Goal: Communication & Community: Ask a question

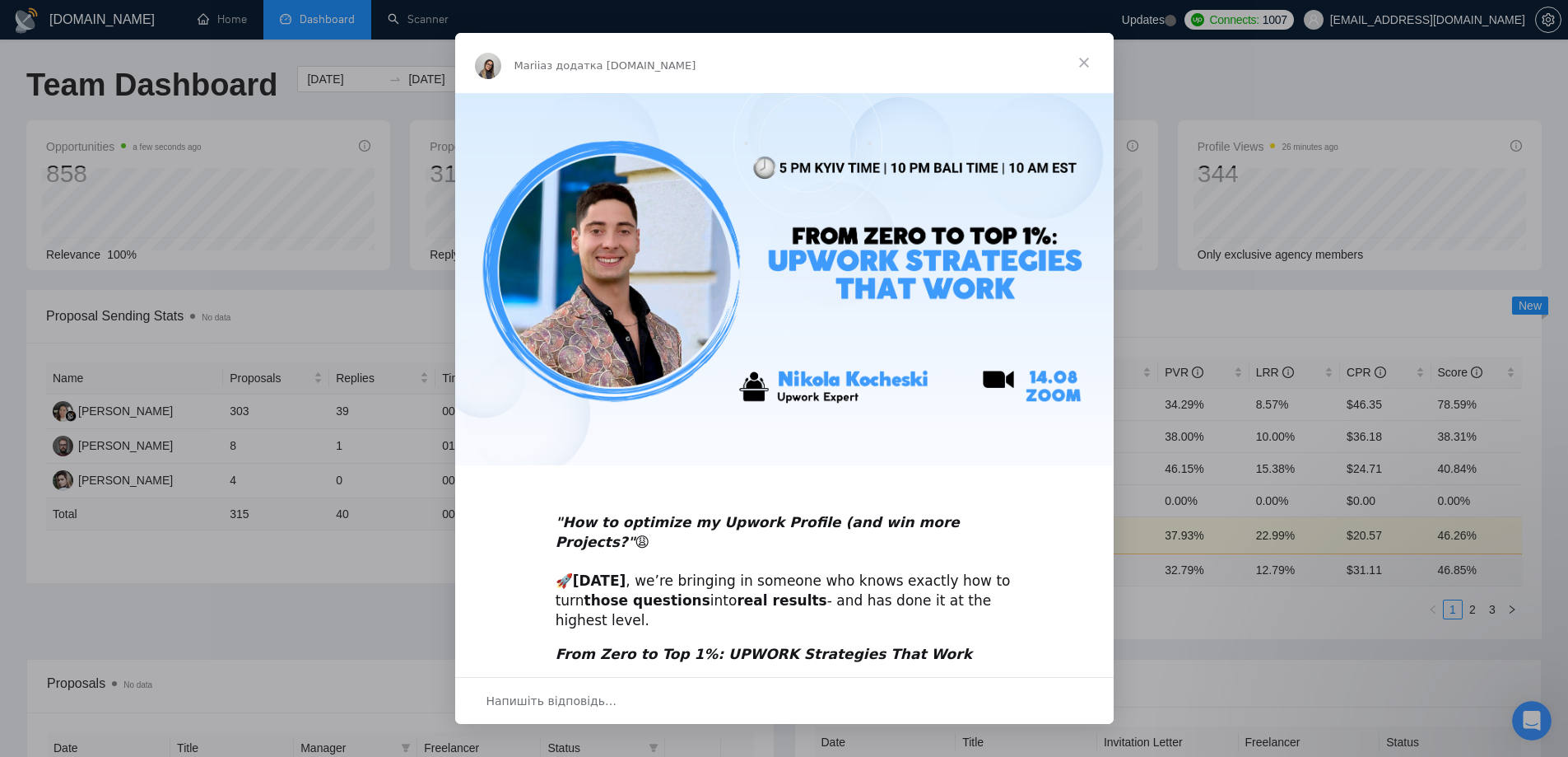
click at [1087, 61] on span "Закрити" at bounding box center [1084, 63] width 59 height 59
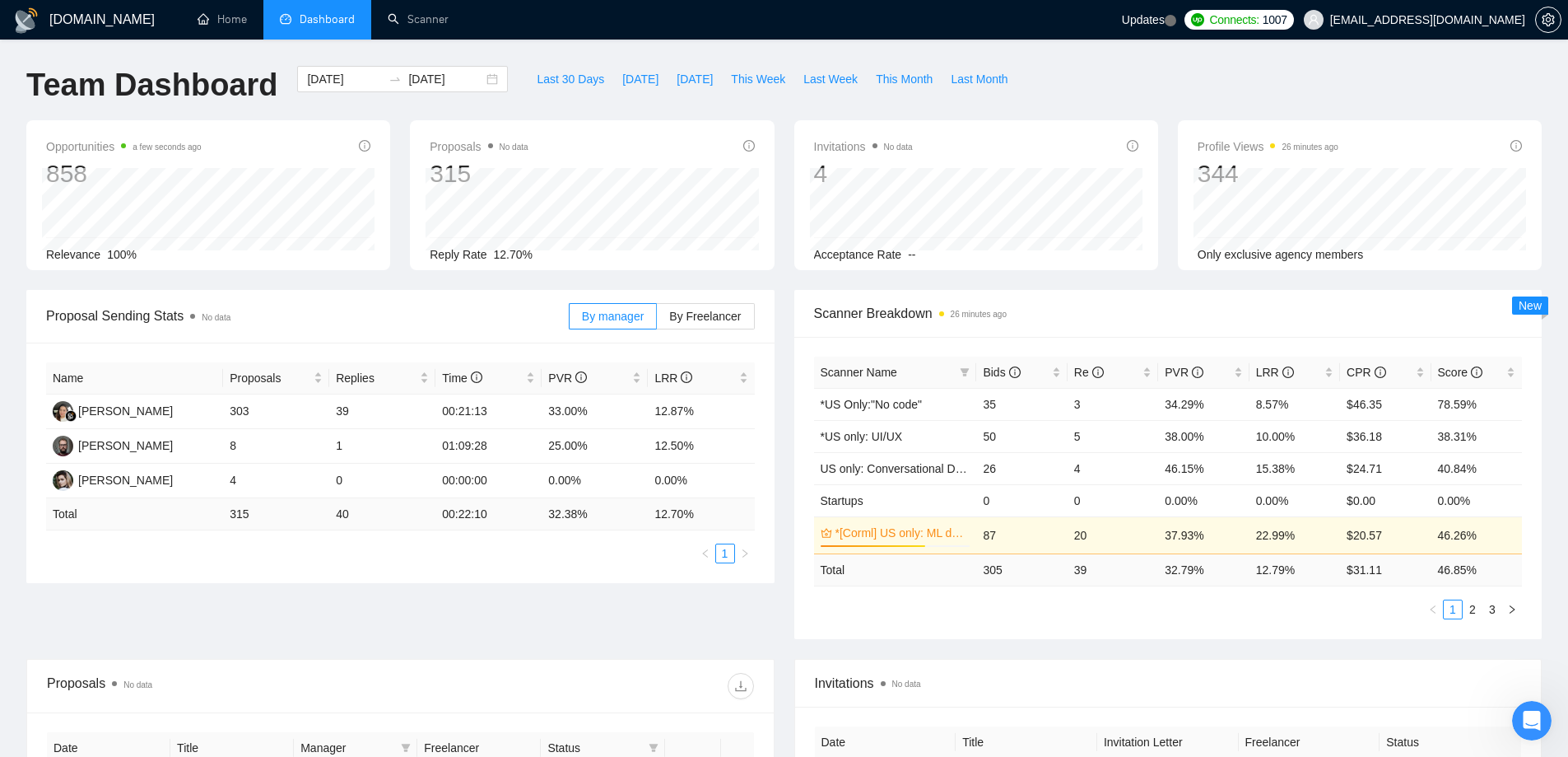
click at [1527, 718] on icon "Відкрити програму для спілкування Intercom" at bounding box center [1531, 720] width 27 height 27
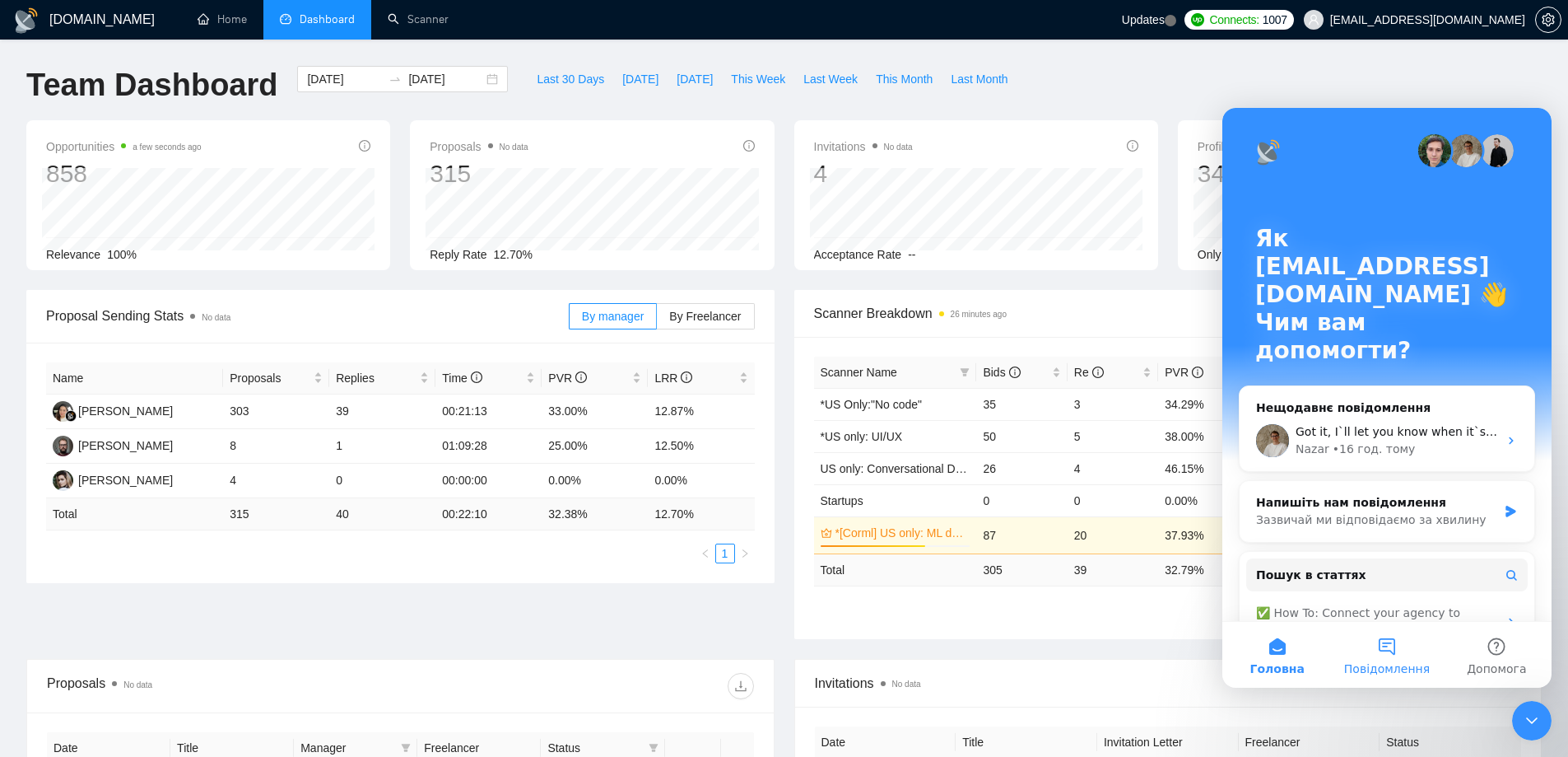
click at [1378, 644] on button "Повідомлення" at bounding box center [1387, 655] width 110 height 66
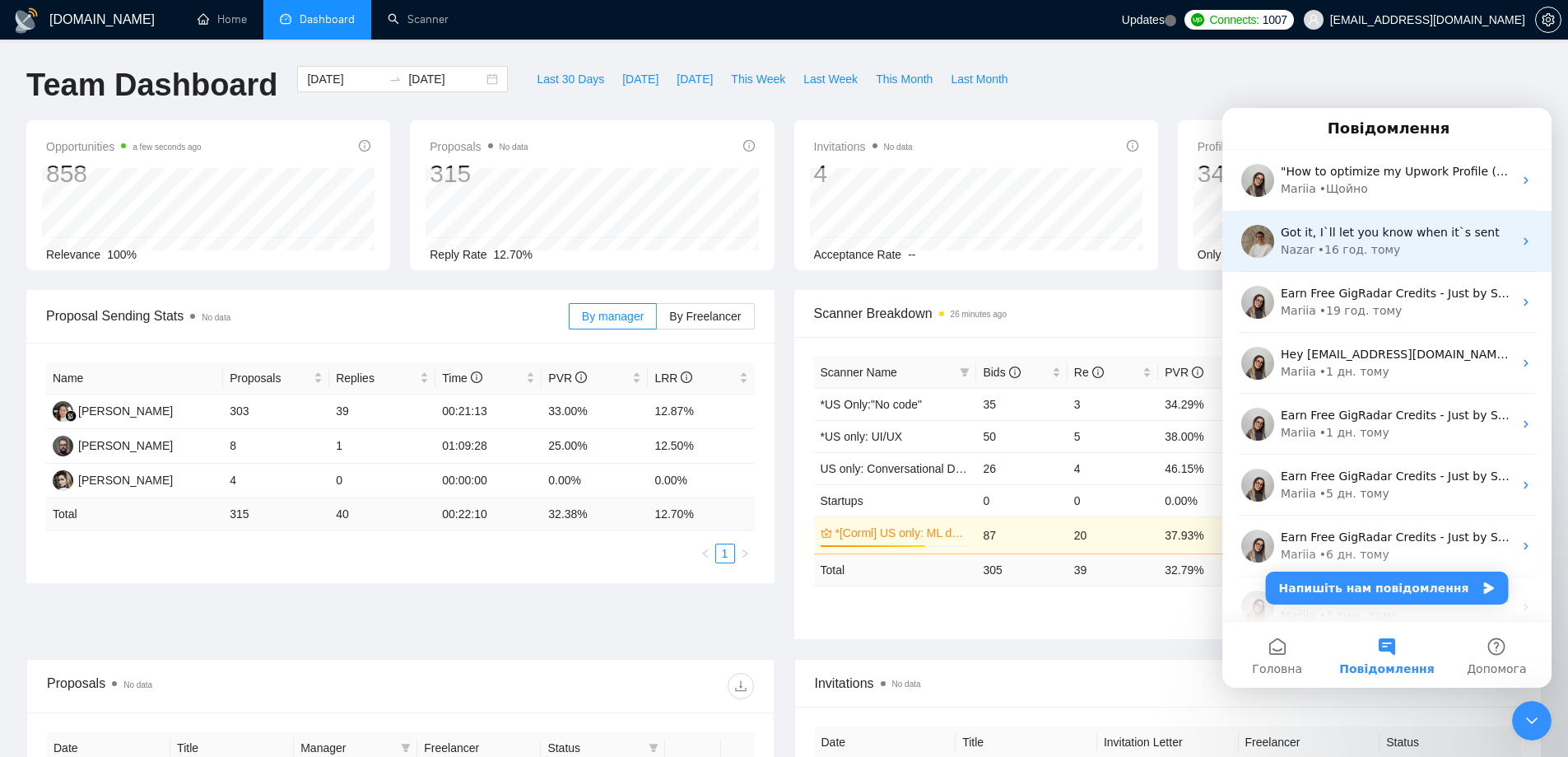
click at [1391, 250] on div "Nazar • 16 год. тому" at bounding box center [1396, 250] width 232 height 17
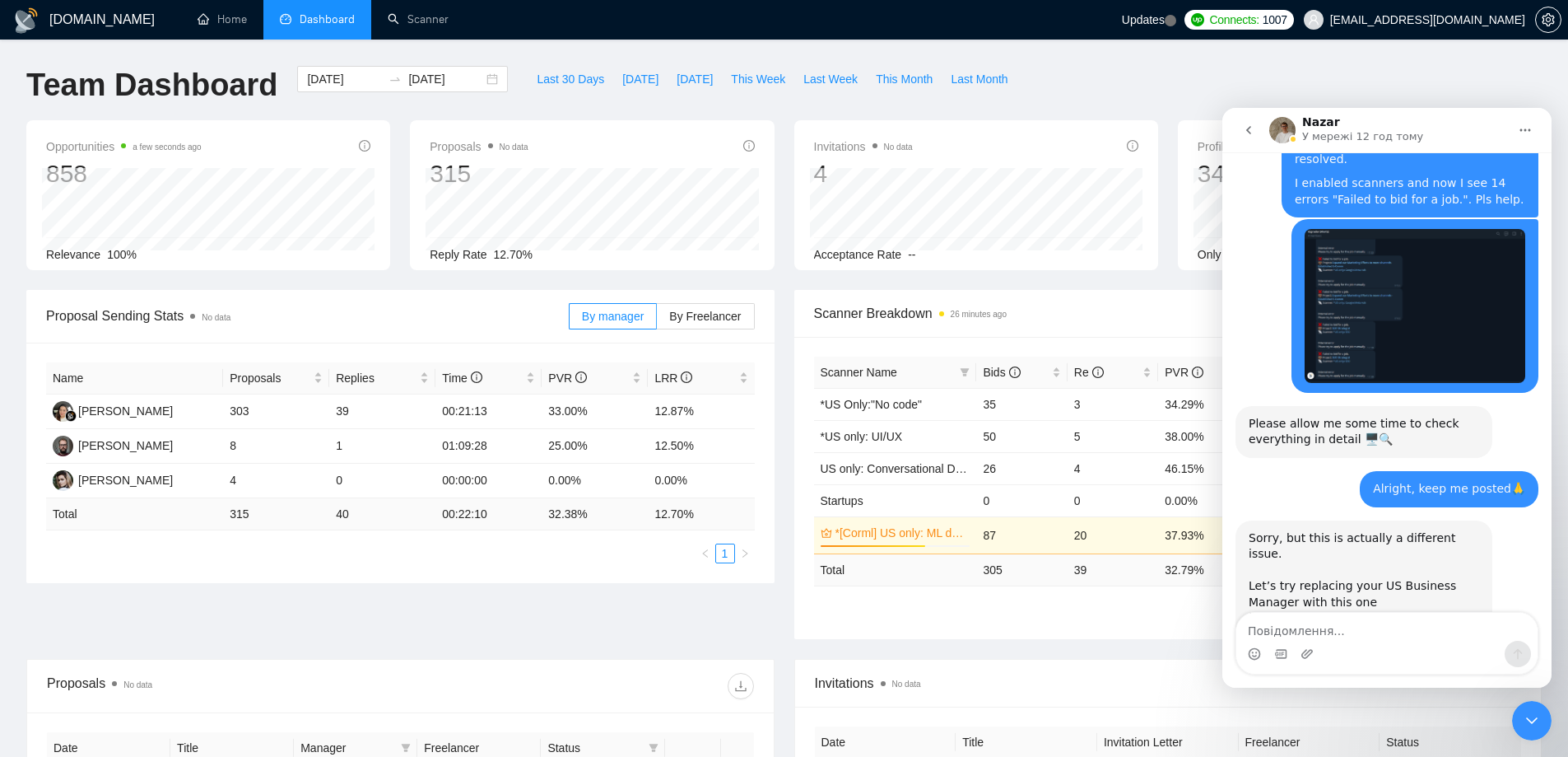
scroll to position [3222, 0]
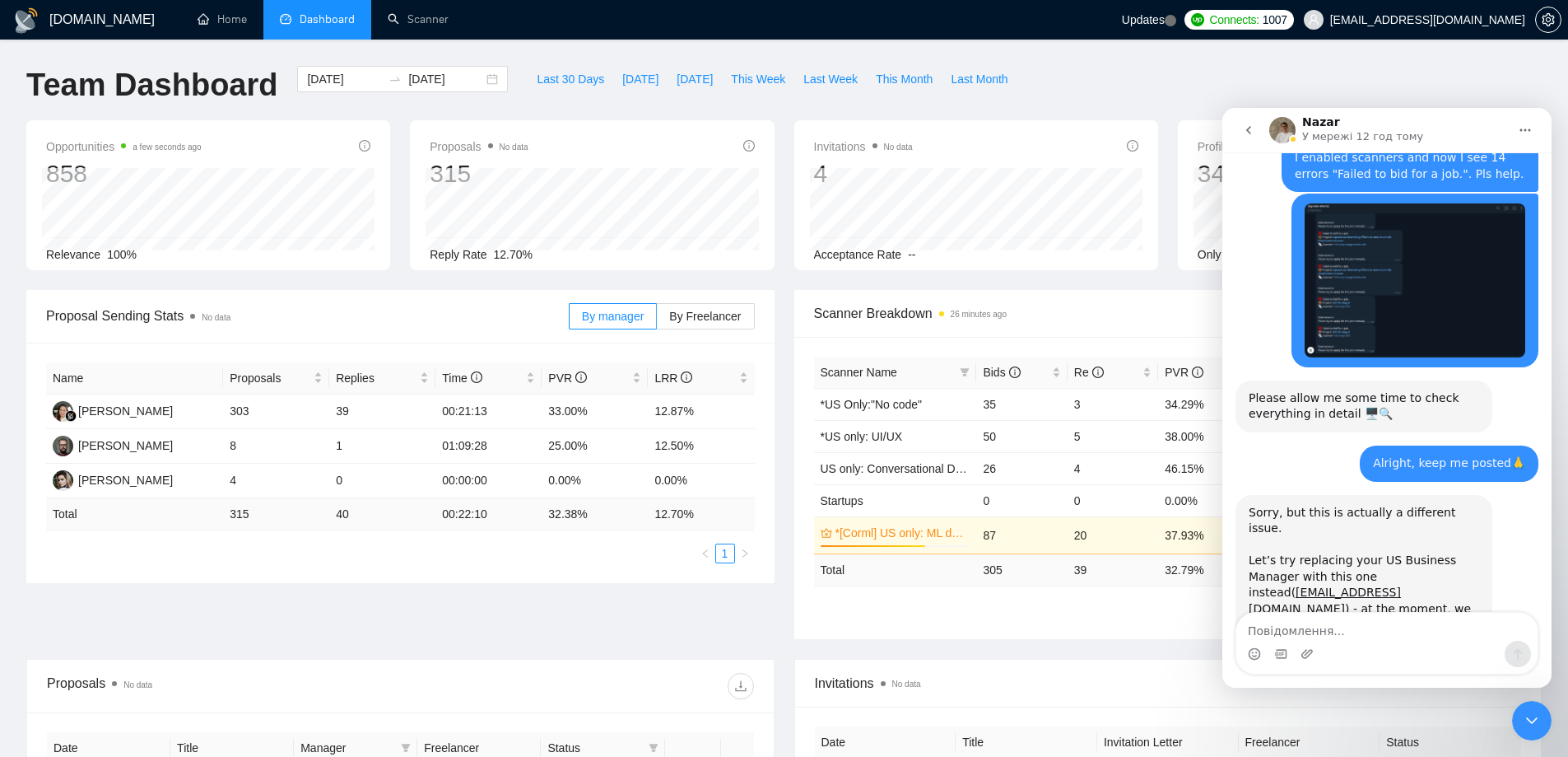
click at [1329, 629] on textarea "Повідомлення..." at bounding box center [1387, 627] width 302 height 28
click at [1259, 537] on div "Let’s try replacing your US Business Manager with this one instead( [PERSON_NAM…" at bounding box center [1364, 642] width 230 height 210
click at [1266, 537] on div "Let’s try replacing your US Business Manager with this one instead( [PERSON_NAM…" at bounding box center [1364, 642] width 230 height 210
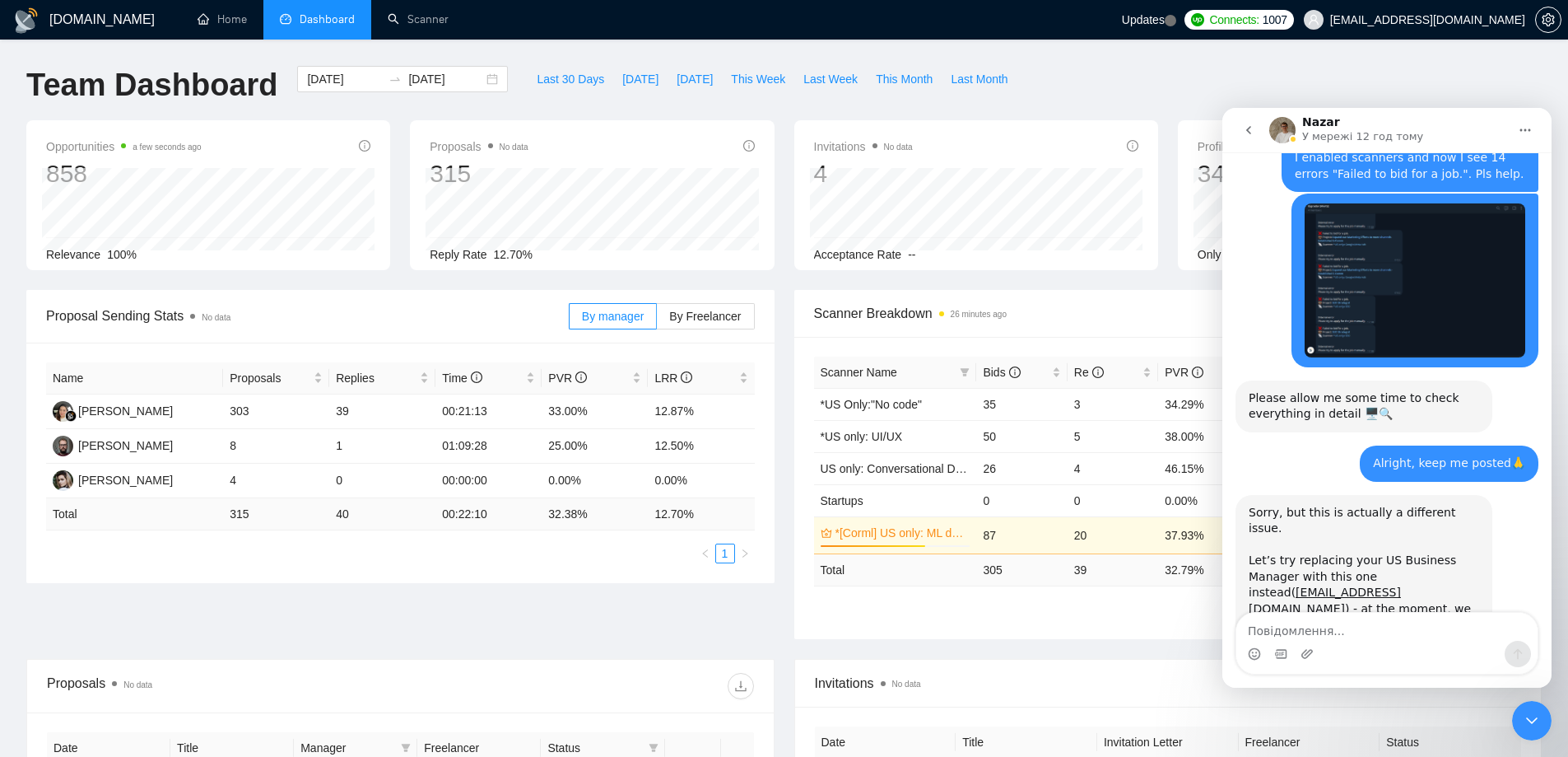
click at [1266, 537] on div "Let’s try replacing your US Business Manager with this one instead( [PERSON_NAM…" at bounding box center [1364, 642] width 230 height 210
click at [1270, 537] on div "Let’s try replacing your US Business Manager with this one instead( [PERSON_NAM…" at bounding box center [1364, 642] width 230 height 210
click at [1277, 537] on div "Let’s try replacing your US Business Manager with this one instead( [PERSON_NAM…" at bounding box center [1364, 642] width 230 height 210
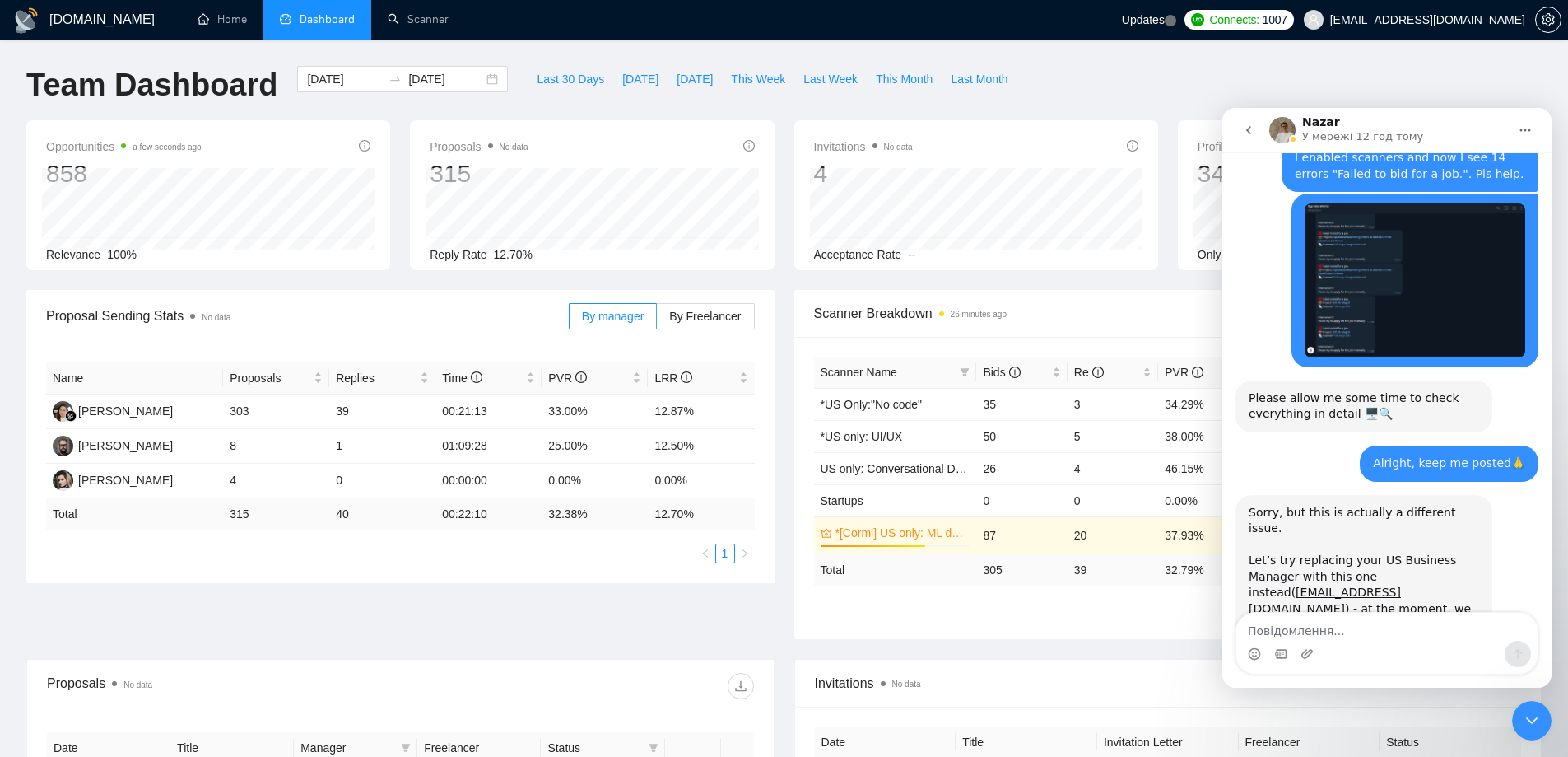
click at [1277, 537] on div "Let’s try replacing your US Business Manager with this one instead( [PERSON_NAM…" at bounding box center [1364, 642] width 230 height 210
click at [1273, 537] on div "Let’s try replacing your US Business Manager with this one instead( [PERSON_NAM…" at bounding box center [1364, 642] width 230 height 210
click at [1270, 537] on div "Let’s try replacing your US Business Manager with this one instead( [PERSON_NAM…" at bounding box center [1364, 642] width 230 height 210
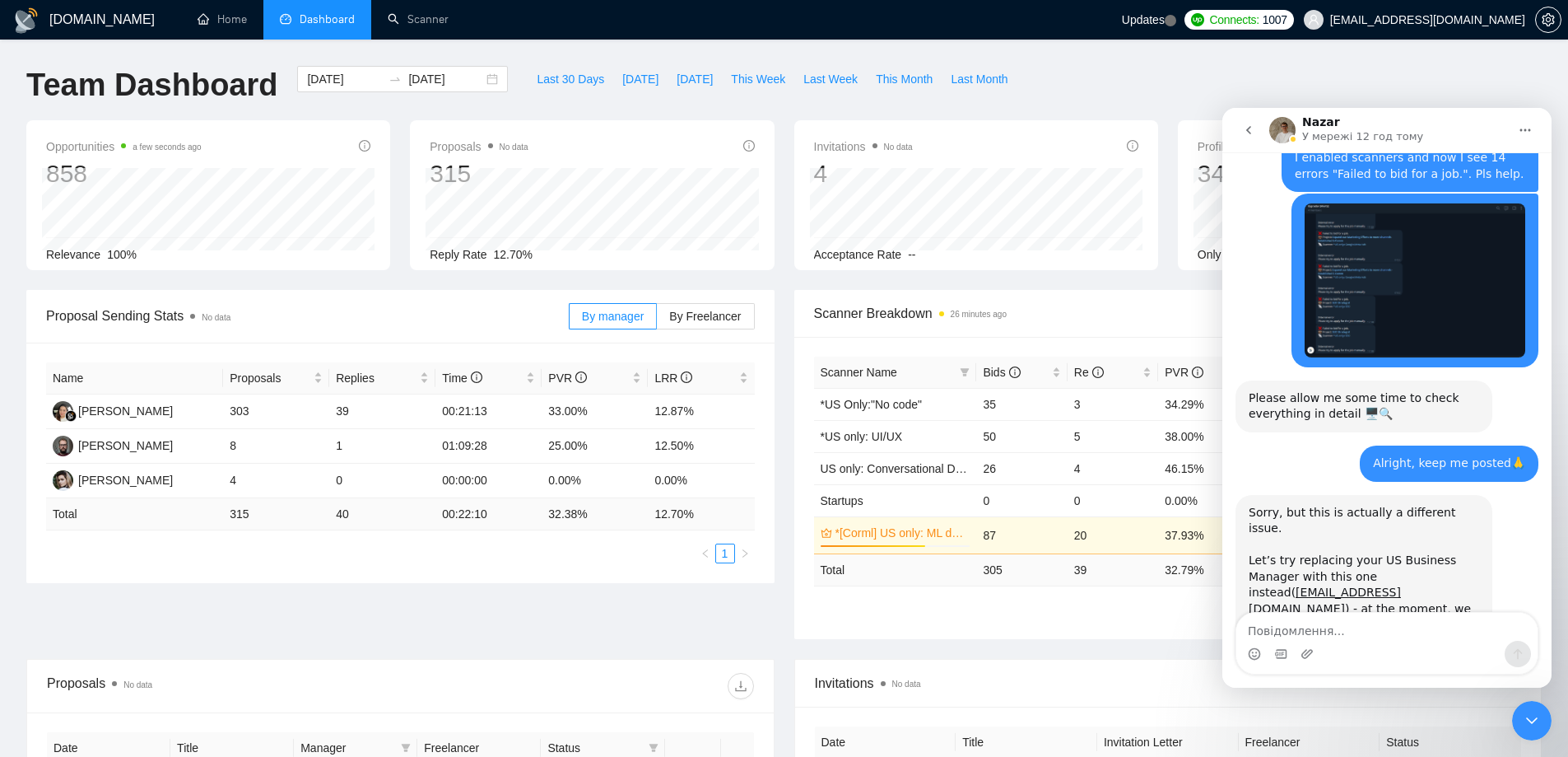
click at [1270, 505] on div "Sorry, but this is actually a different issue." at bounding box center [1364, 521] width 230 height 32
click at [1266, 537] on div "Let’s try replacing your US Business Manager with this one instead( [PERSON_NAM…" at bounding box center [1364, 642] width 230 height 210
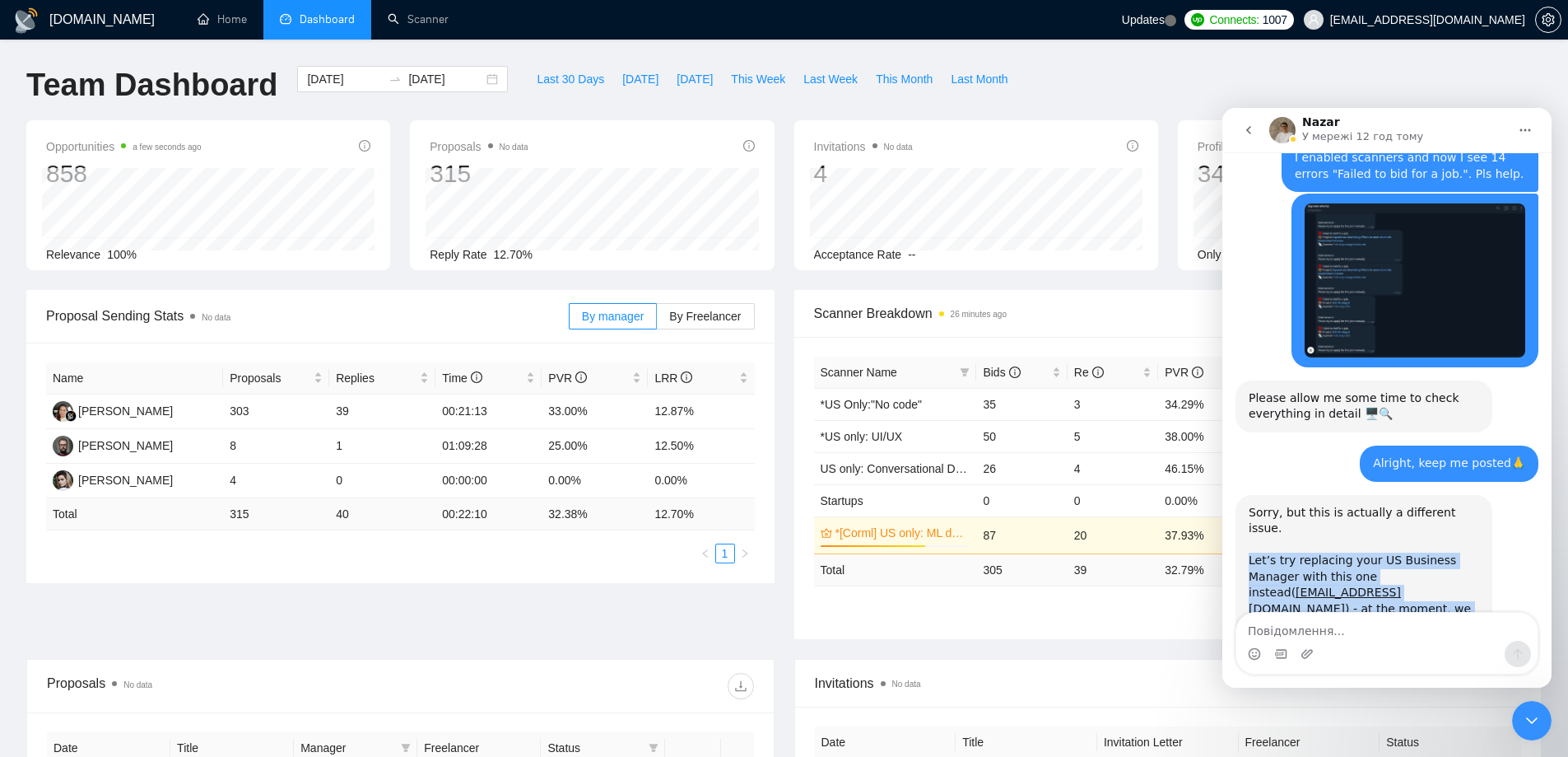
click at [1266, 537] on div "Let’s try replacing your US Business Manager with this one instead( [PERSON_NAM…" at bounding box center [1364, 642] width 230 height 210
click at [1269, 537] on div "Let’s try replacing your US Business Manager with this one instead( [PERSON_NAM…" at bounding box center [1364, 642] width 230 height 210
click at [1277, 537] on div "Let’s try replacing your US Business Manager with this one instead( [PERSON_NAM…" at bounding box center [1364, 642] width 230 height 210
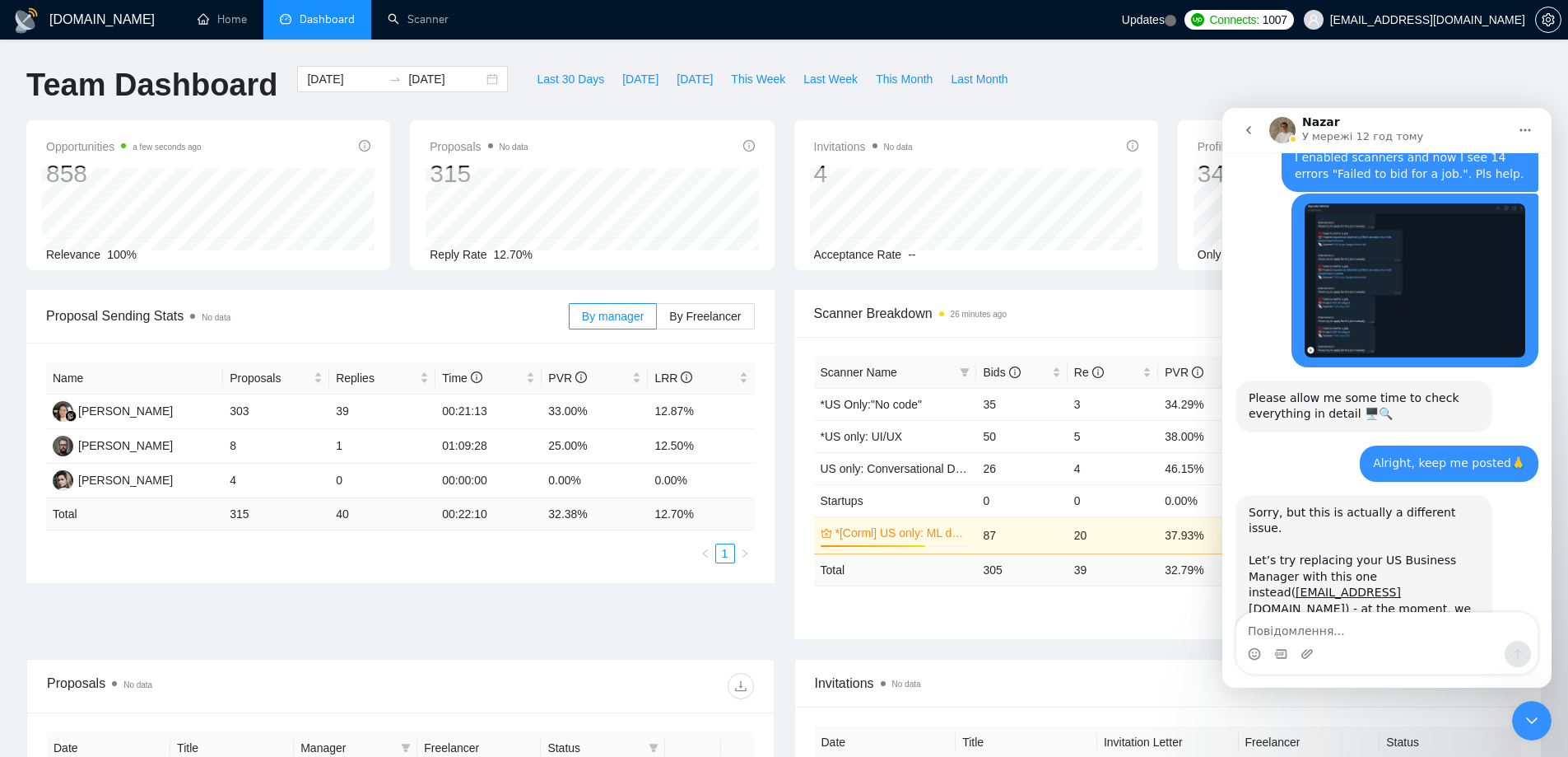
click at [1327, 644] on div "Месенджер Intercom" at bounding box center [1387, 654] width 302 height 26
click at [1319, 629] on textarea "Повідомлення..." at bounding box center [1387, 627] width 302 height 28
type textarea "Hey, any updates?"
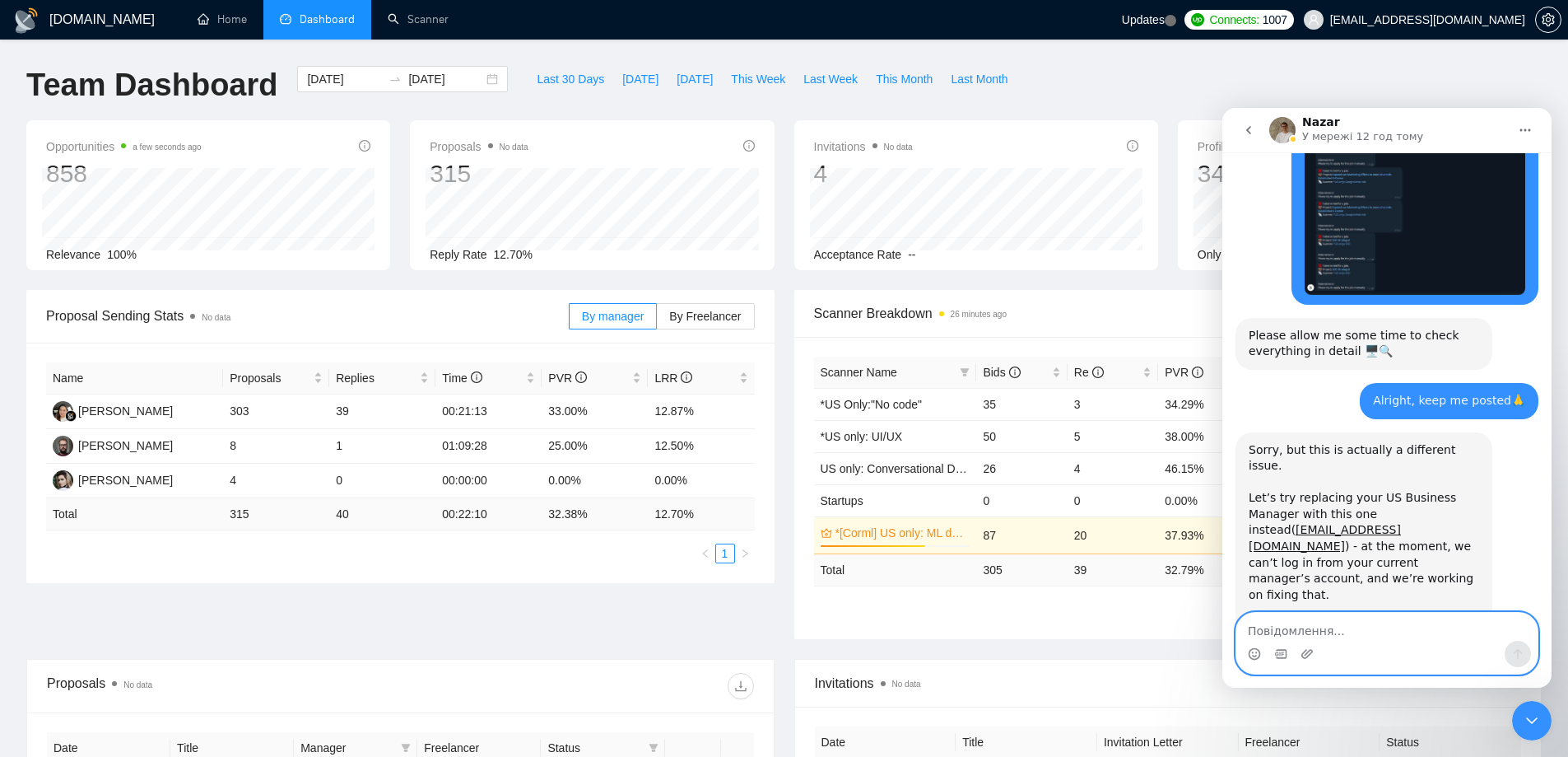
scroll to position [3295, 0]
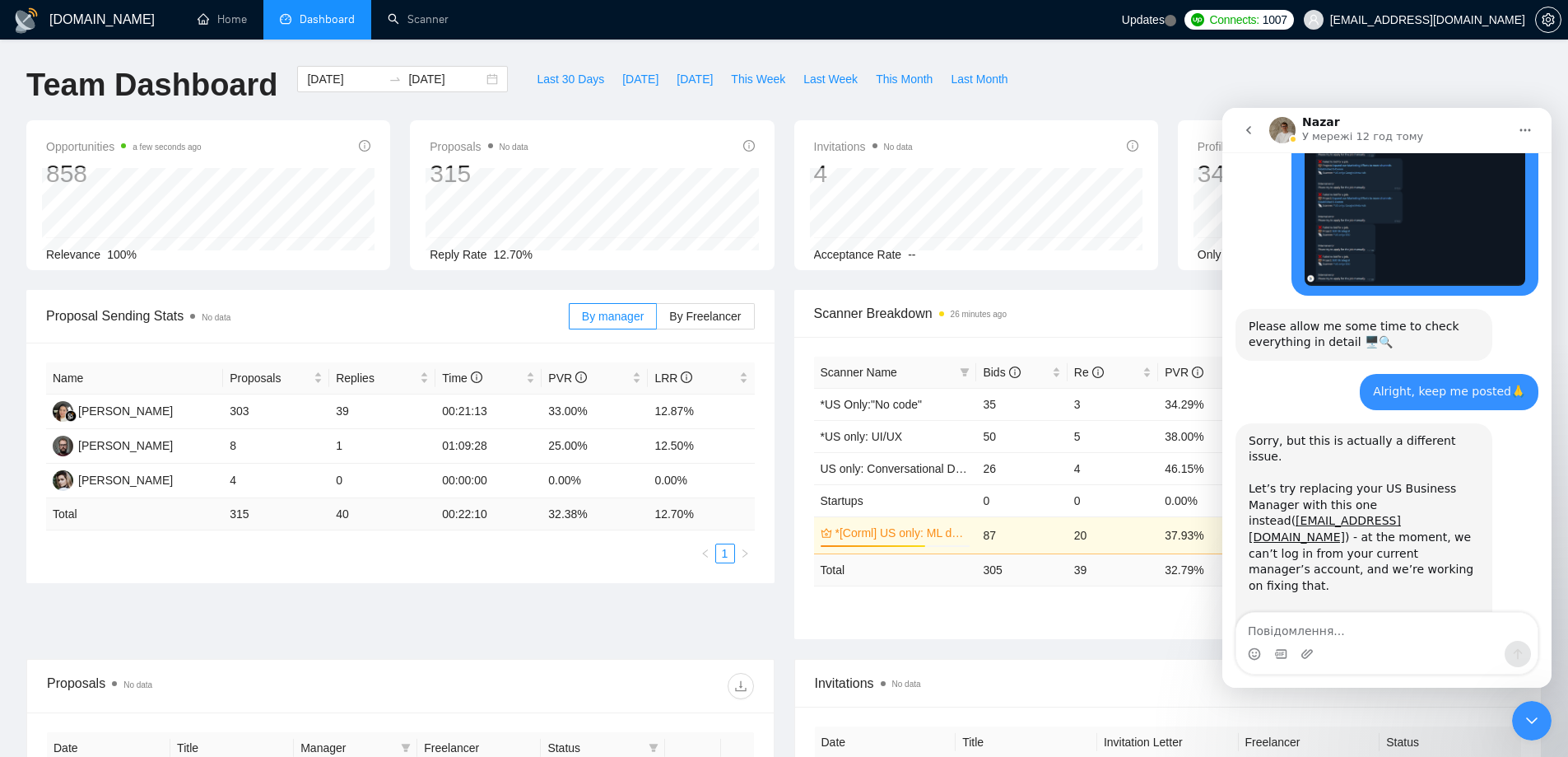
click at [1529, 719] on icon "Закрити програму для спілкування Intercom" at bounding box center [1531, 720] width 20 height 20
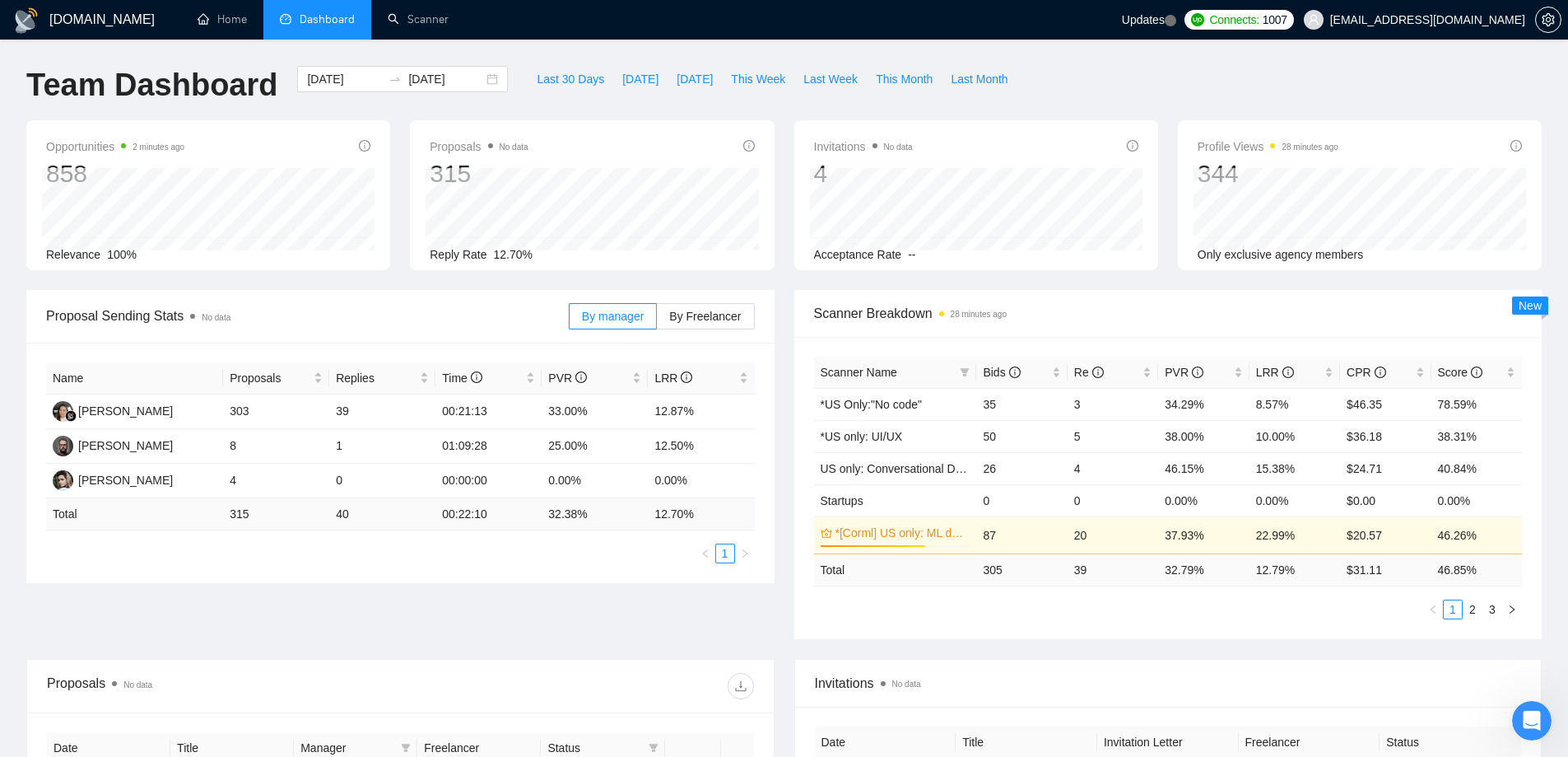
scroll to position [3358, 0]
click at [1551, 719] on div "Відкрити програму для спілкування Intercom" at bounding box center [1531, 720] width 54 height 54
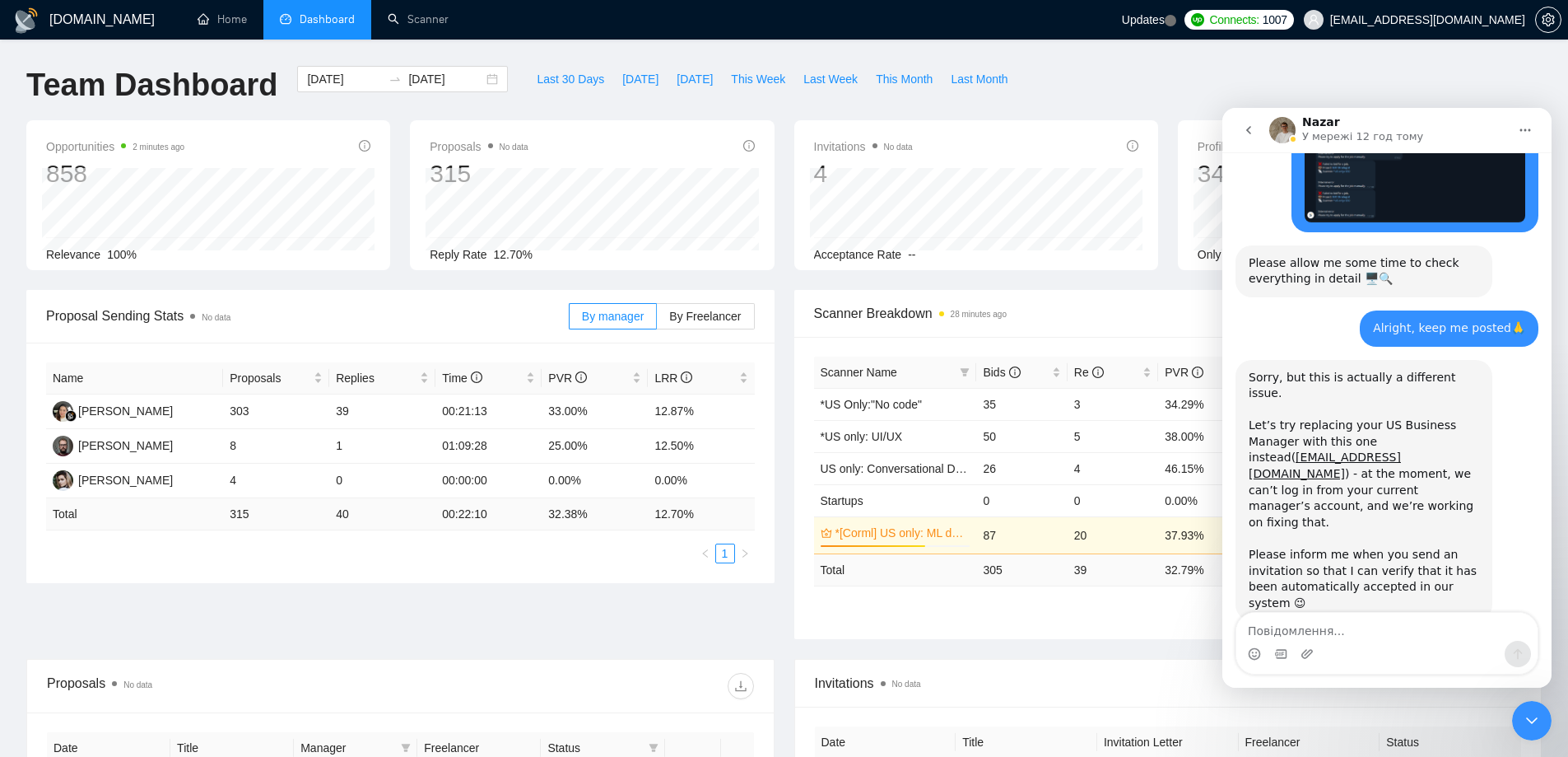
click at [1539, 716] on icon "Закрити програму для спілкування Intercom" at bounding box center [1531, 720] width 20 height 20
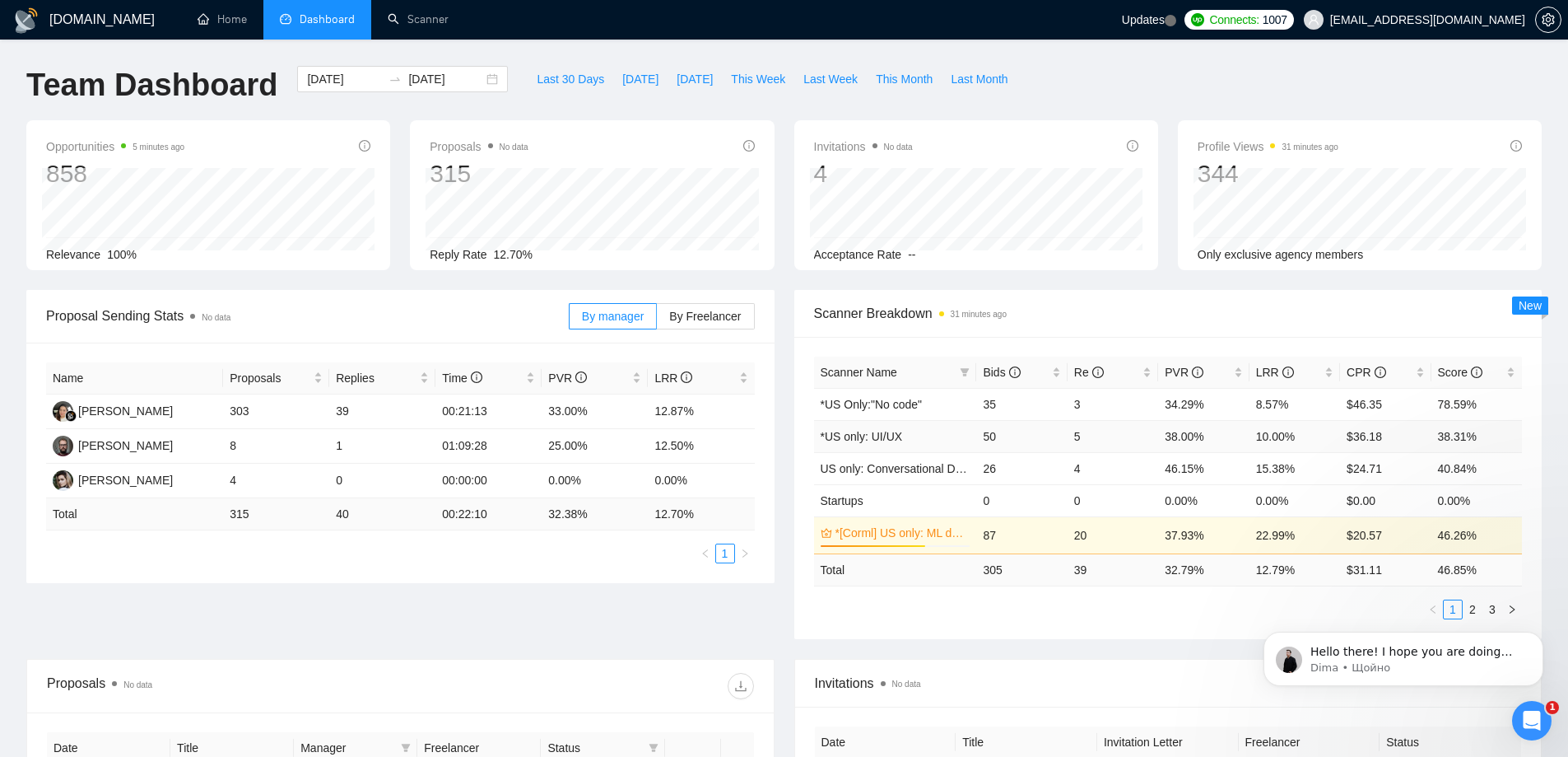
scroll to position [3441, 0]
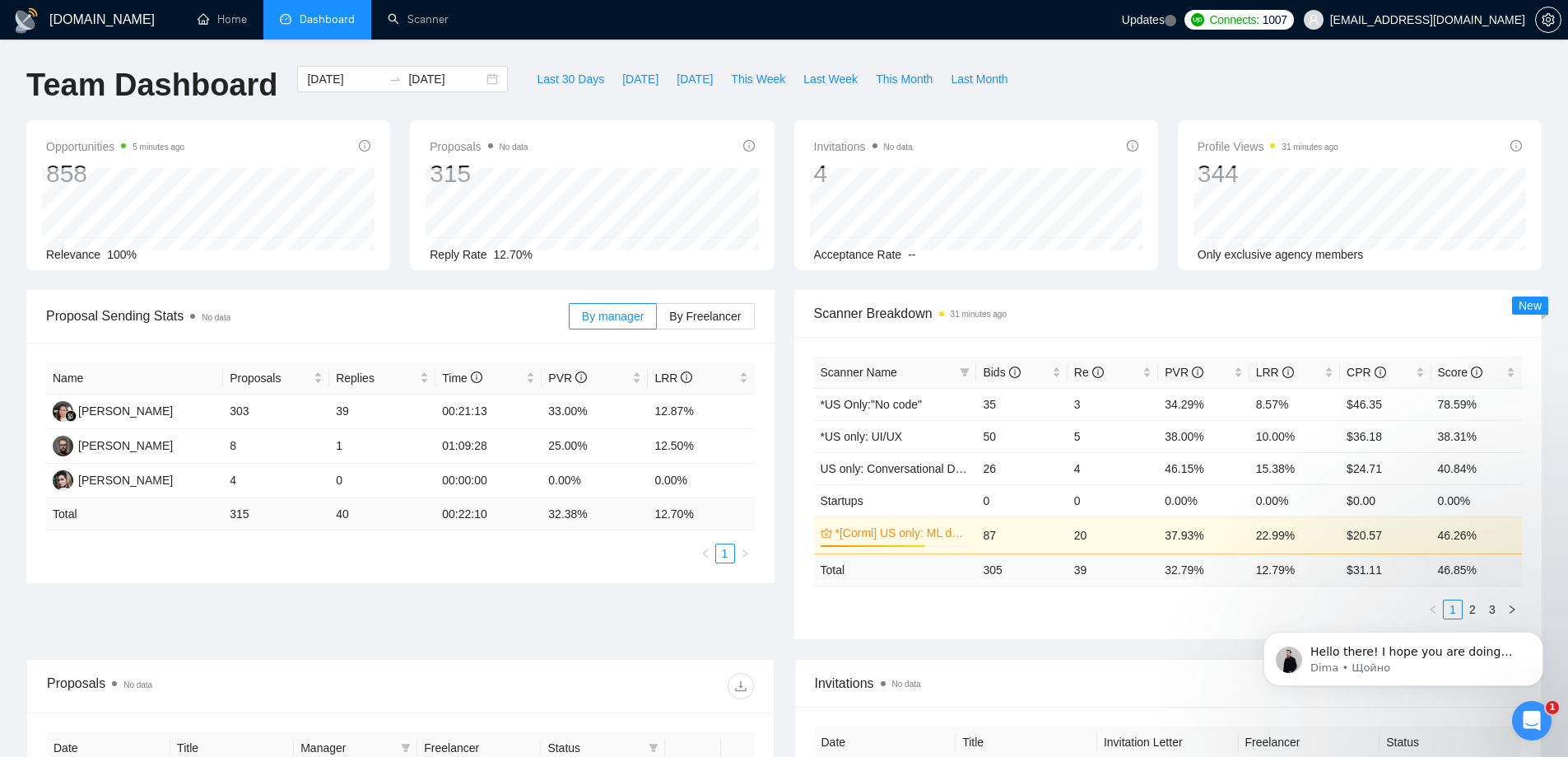
click at [1537, 712] on icon "Відкрити програму для спілкування Intercom" at bounding box center [1531, 720] width 27 height 27
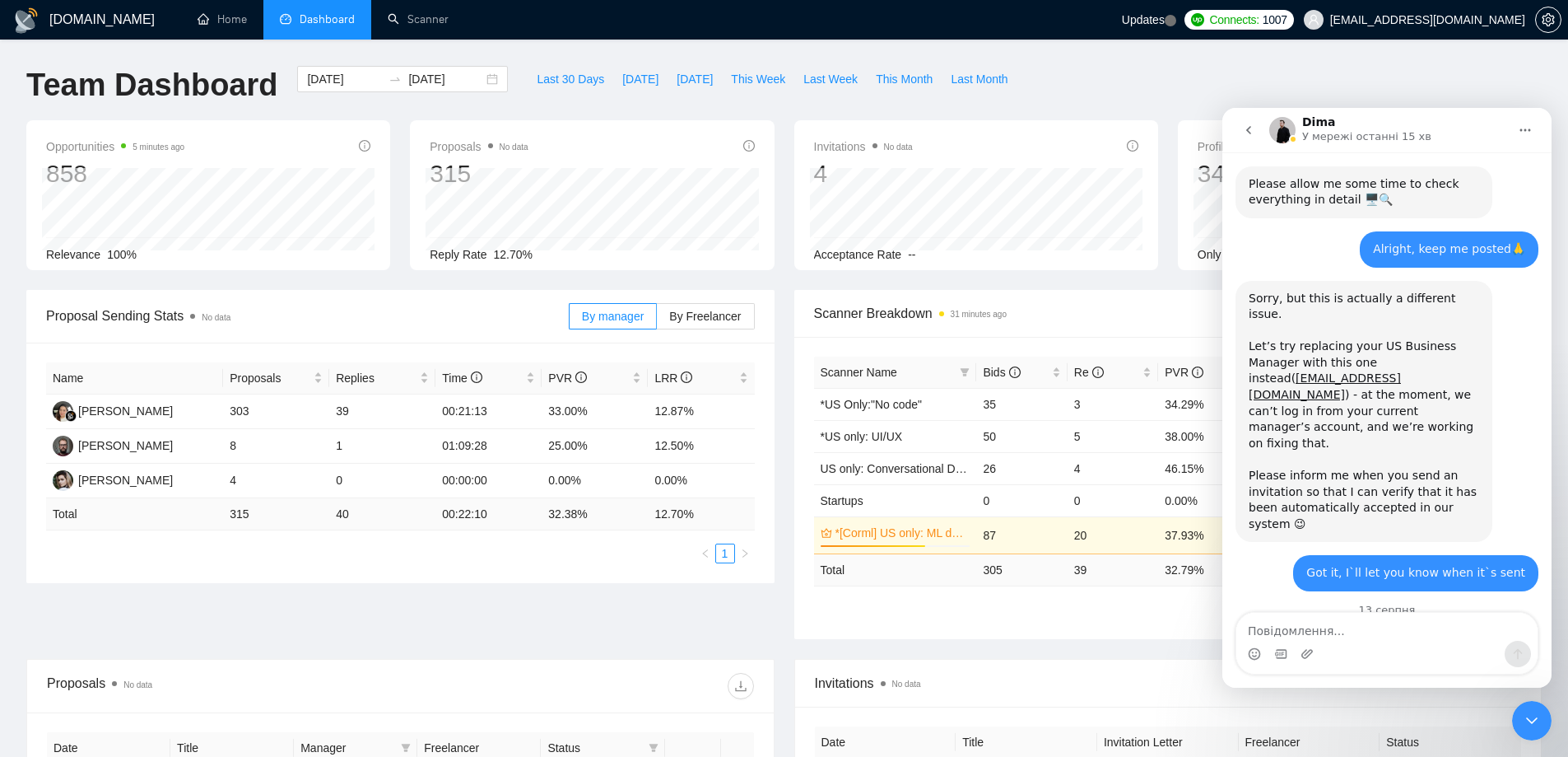
scroll to position [3468, 0]
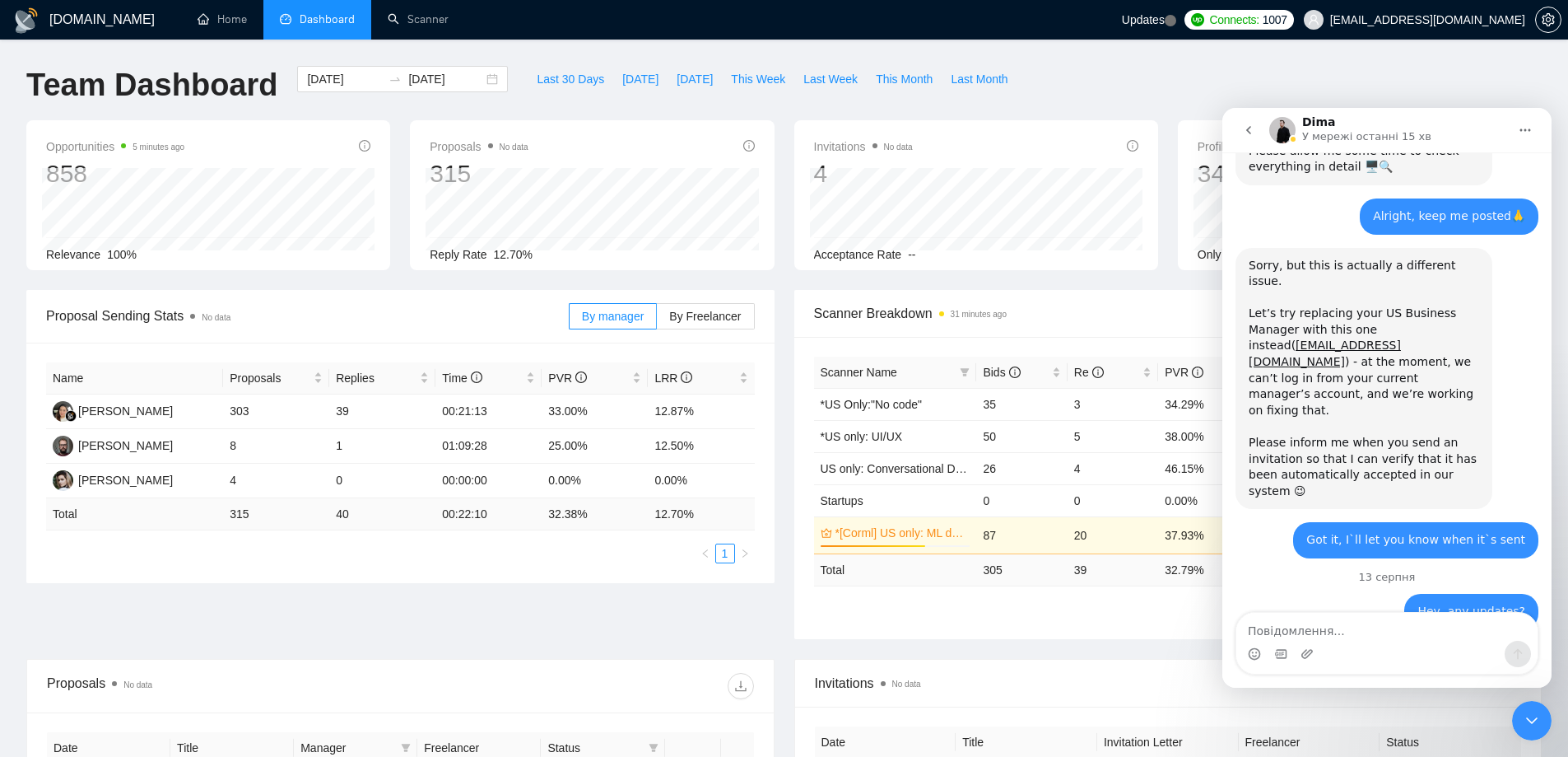
drag, startPoint x: 1256, startPoint y: 526, endPoint x: 1394, endPoint y: 546, distance: 139.4
click at [1394, 680] on div "Hello there! I hope you are doing well. ​ Our dev team suggested replacing your…" at bounding box center [1364, 736] width 230 height 113
click at [1316, 680] on div "Hello there! I hope you are doing well. ​ Our dev team suggested replacing your…" at bounding box center [1364, 736] width 230 height 113
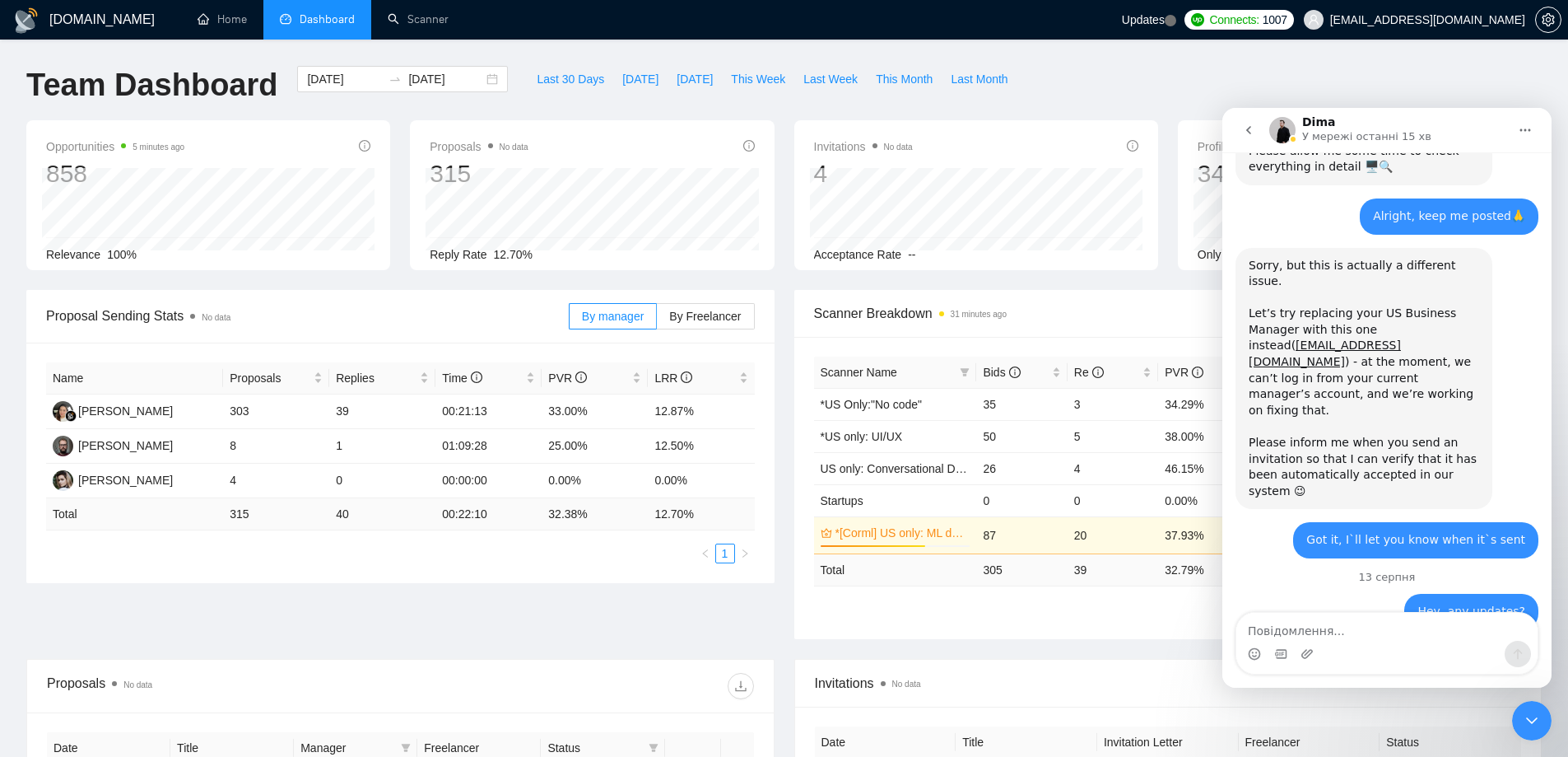
click at [1284, 680] on div "Hello there! I hope you are doing well. ​ Our dev team suggested replacing your…" at bounding box center [1364, 736] width 230 height 113
click at [1276, 680] on div "Hello there! I hope you are doing well. ​ Our dev team suggested replacing your…" at bounding box center [1364, 736] width 230 height 113
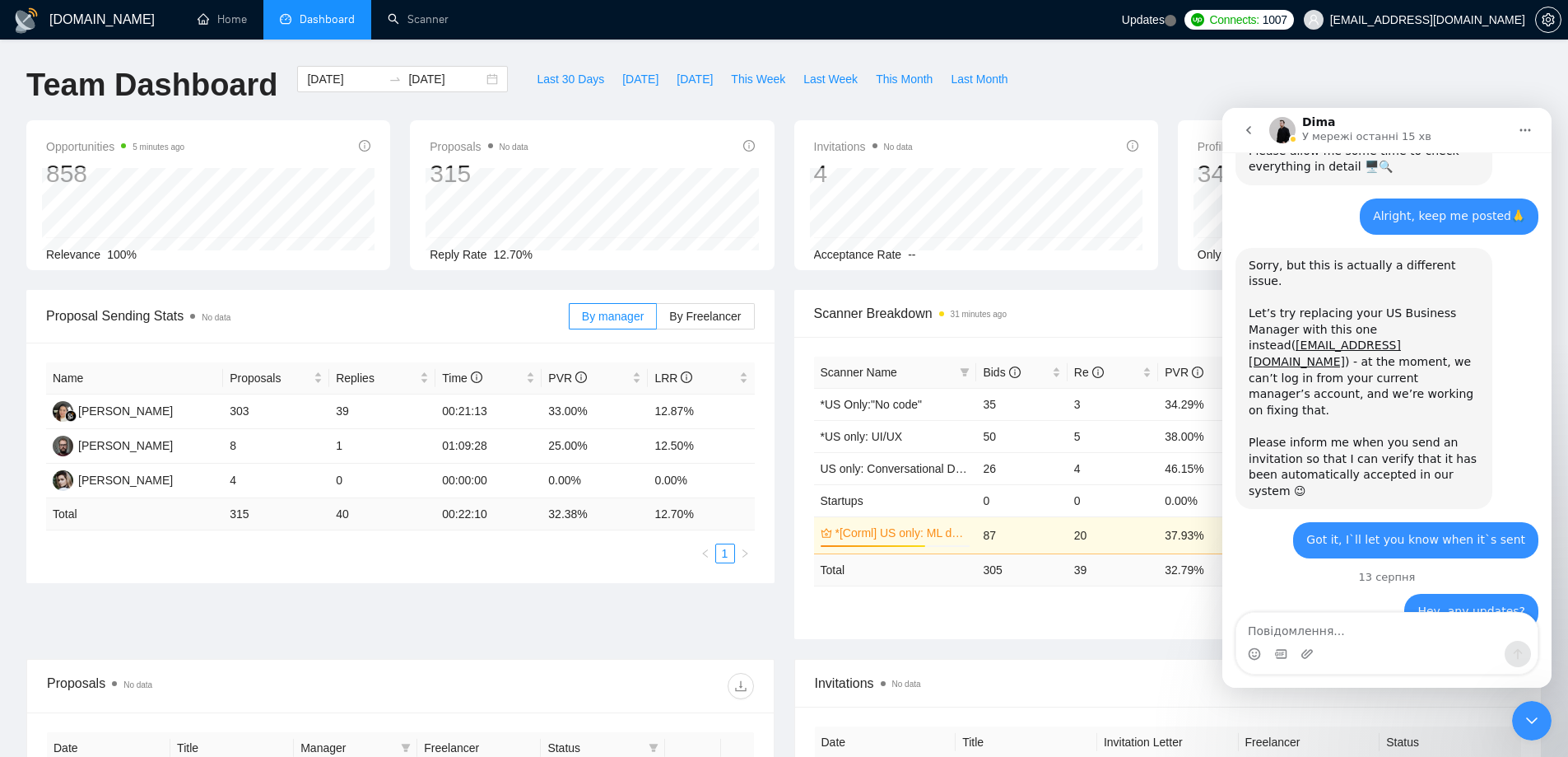
click at [1276, 680] on div "Hello there! I hope you are doing well. ​ Our dev team suggested replacing your…" at bounding box center [1364, 736] width 230 height 113
click at [1283, 680] on div "Hello there! I hope you are doing well. ​ Our dev team suggested replacing your…" at bounding box center [1364, 736] width 230 height 113
click at [1270, 680] on div "Hello there! I hope you are doing well. ​ Our dev team suggested replacing your…" at bounding box center [1364, 736] width 230 height 113
click at [1260, 680] on div "Hello there! I hope you are doing well. ​ Our dev team suggested replacing your…" at bounding box center [1364, 736] width 230 height 113
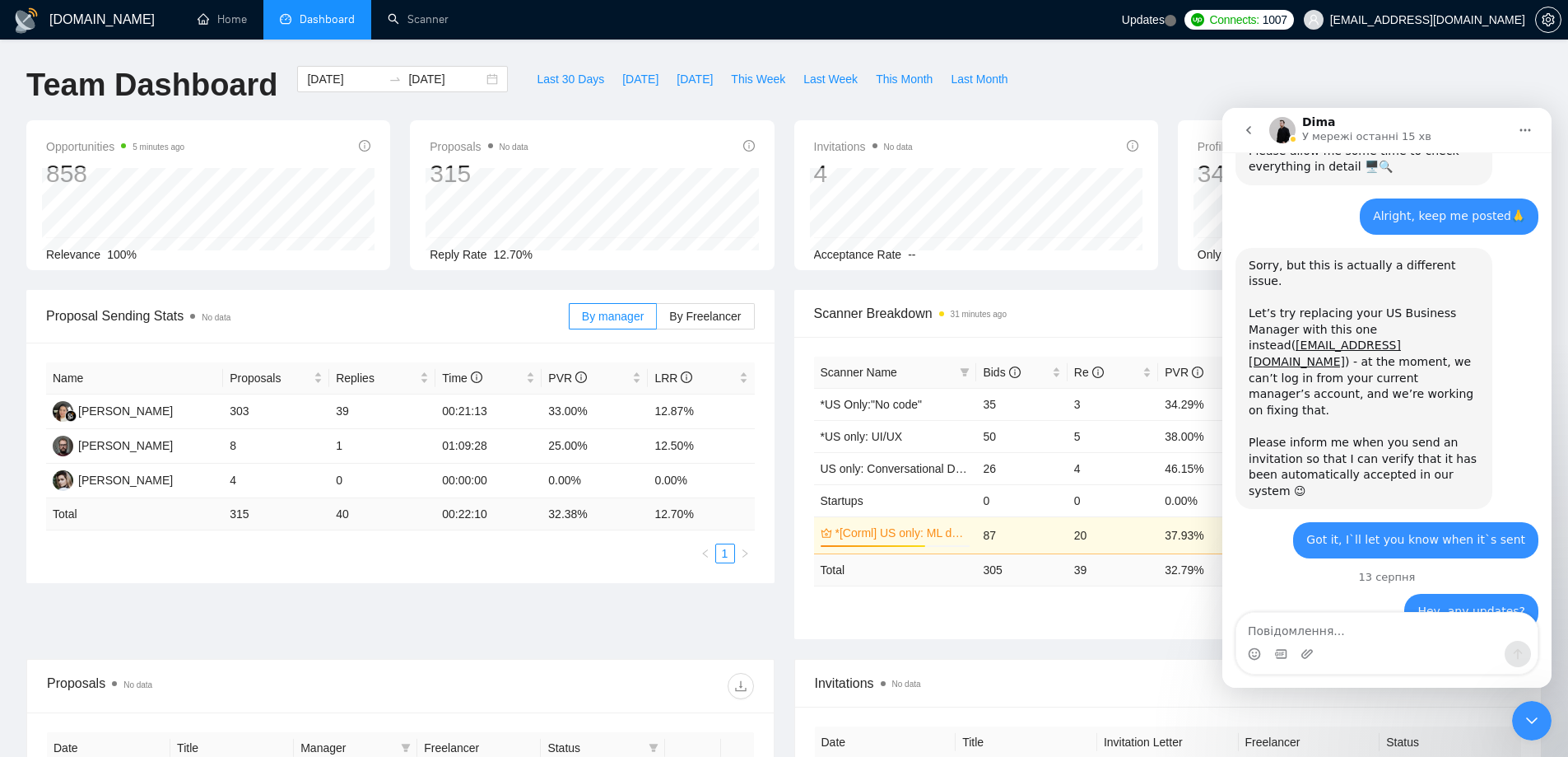
click at [1260, 680] on div "Hello there! I hope you are doing well. ​ Our dev team suggested replacing your…" at bounding box center [1364, 736] width 230 height 113
click at [1266, 680] on div "Hello there! I hope you are doing well. ​ Our dev team suggested replacing your…" at bounding box center [1364, 736] width 230 height 113
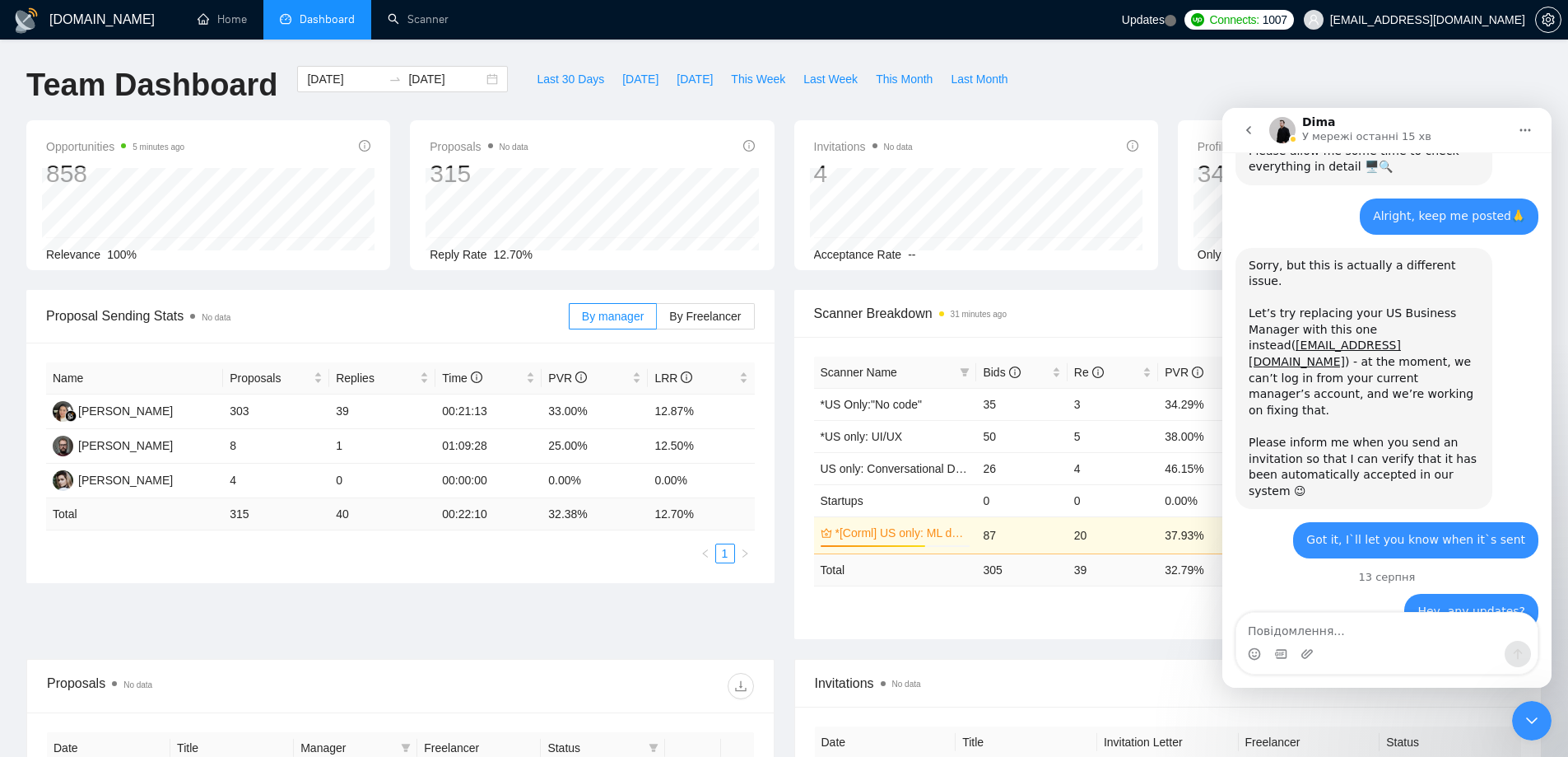
click at [1275, 680] on div "Hello there! I hope you are doing well. ​ Our dev team suggested replacing your…" at bounding box center [1364, 736] width 230 height 113
click at [1287, 680] on div "Hello there! I hope you are doing well. ​ Our dev team suggested replacing your…" at bounding box center [1364, 736] width 230 height 113
click at [1294, 630] on textarea "Повідомлення..." at bounding box center [1387, 627] width 302 height 28
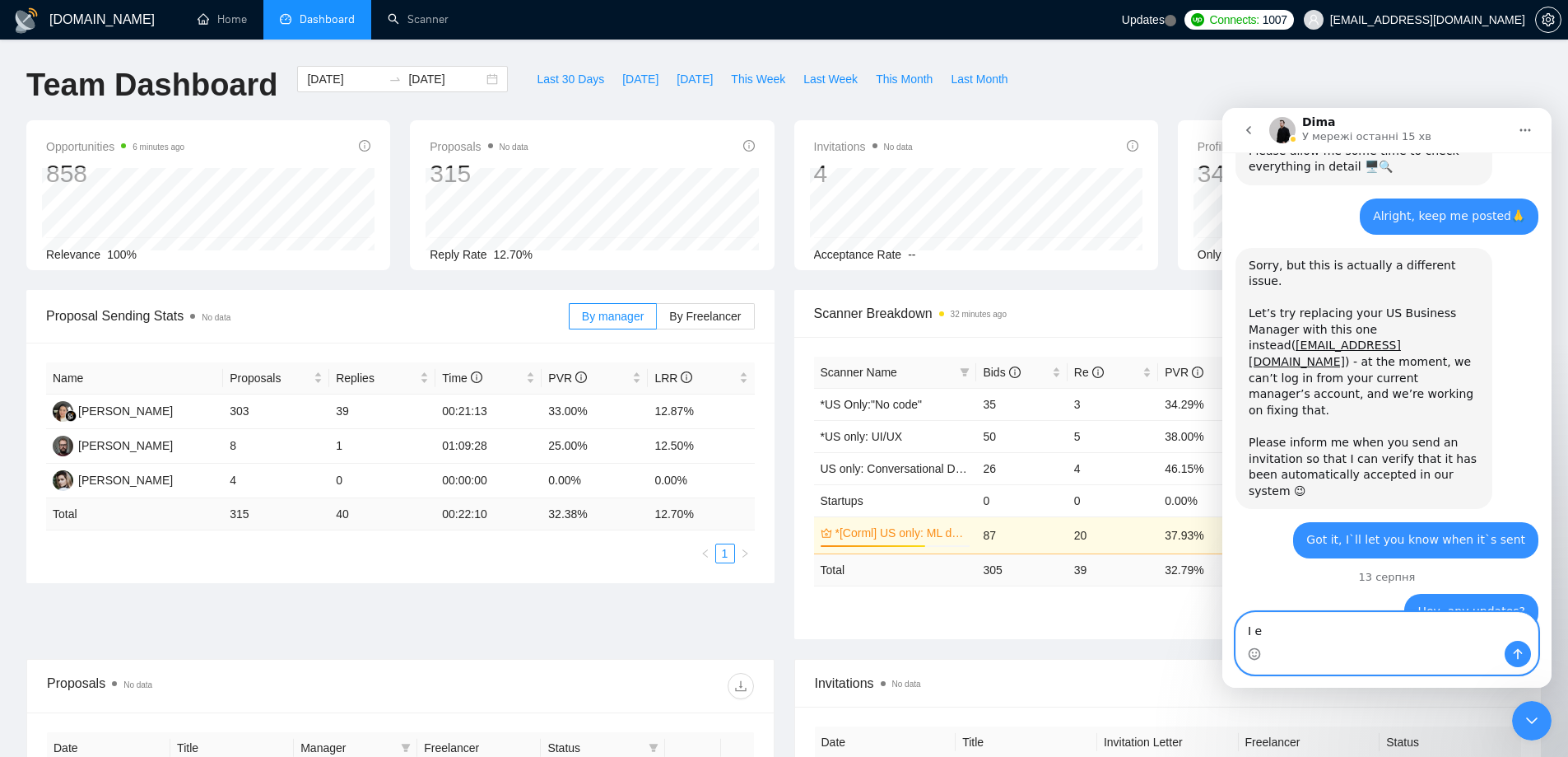
click at [1300, 638] on textarea "I e" at bounding box center [1387, 627] width 302 height 28
type textarea "I"
type textarea "Let me try to do that"
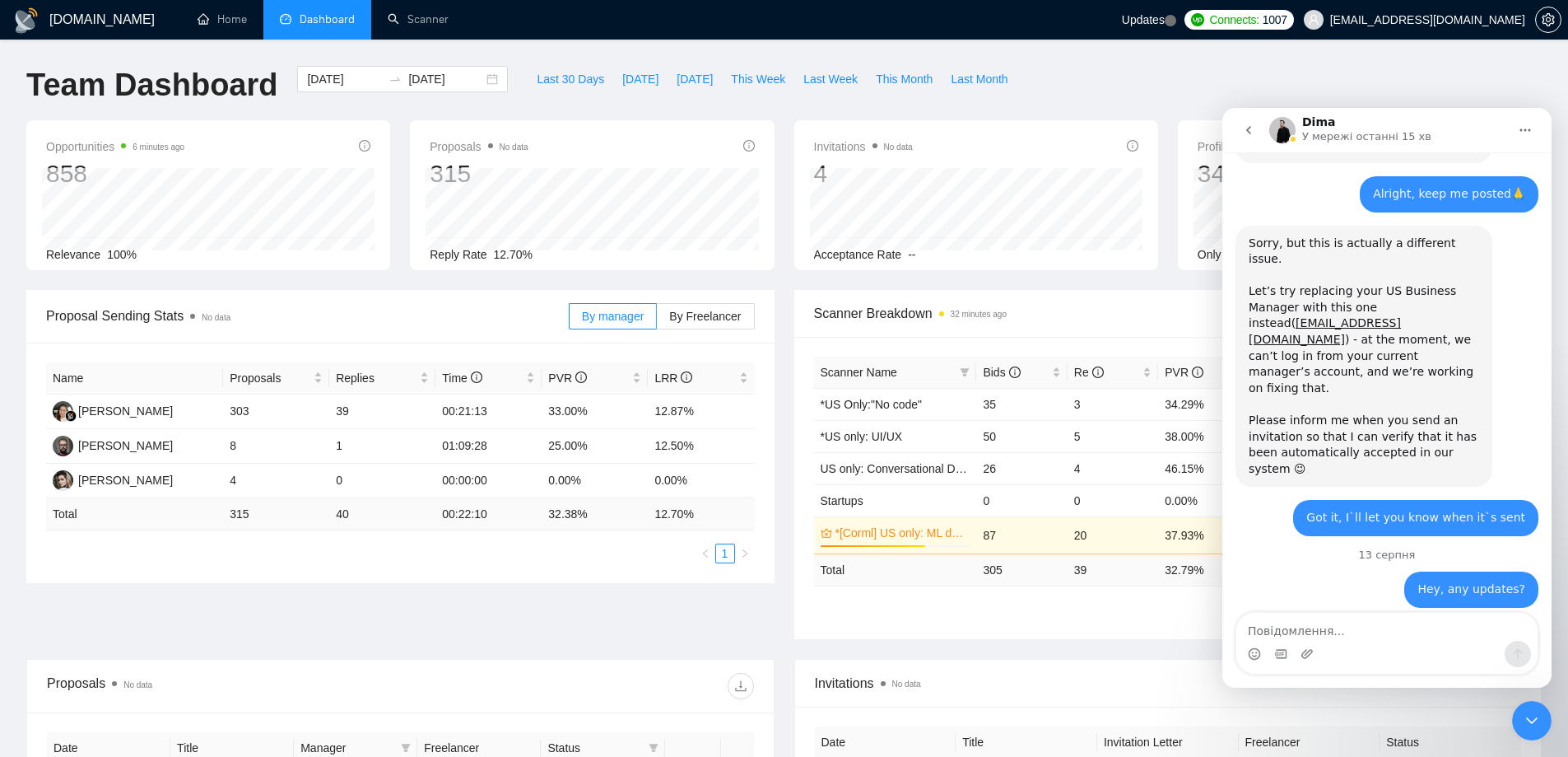
click at [1526, 713] on icon "Закрити програму для спілкування Intercom" at bounding box center [1531, 720] width 20 height 20
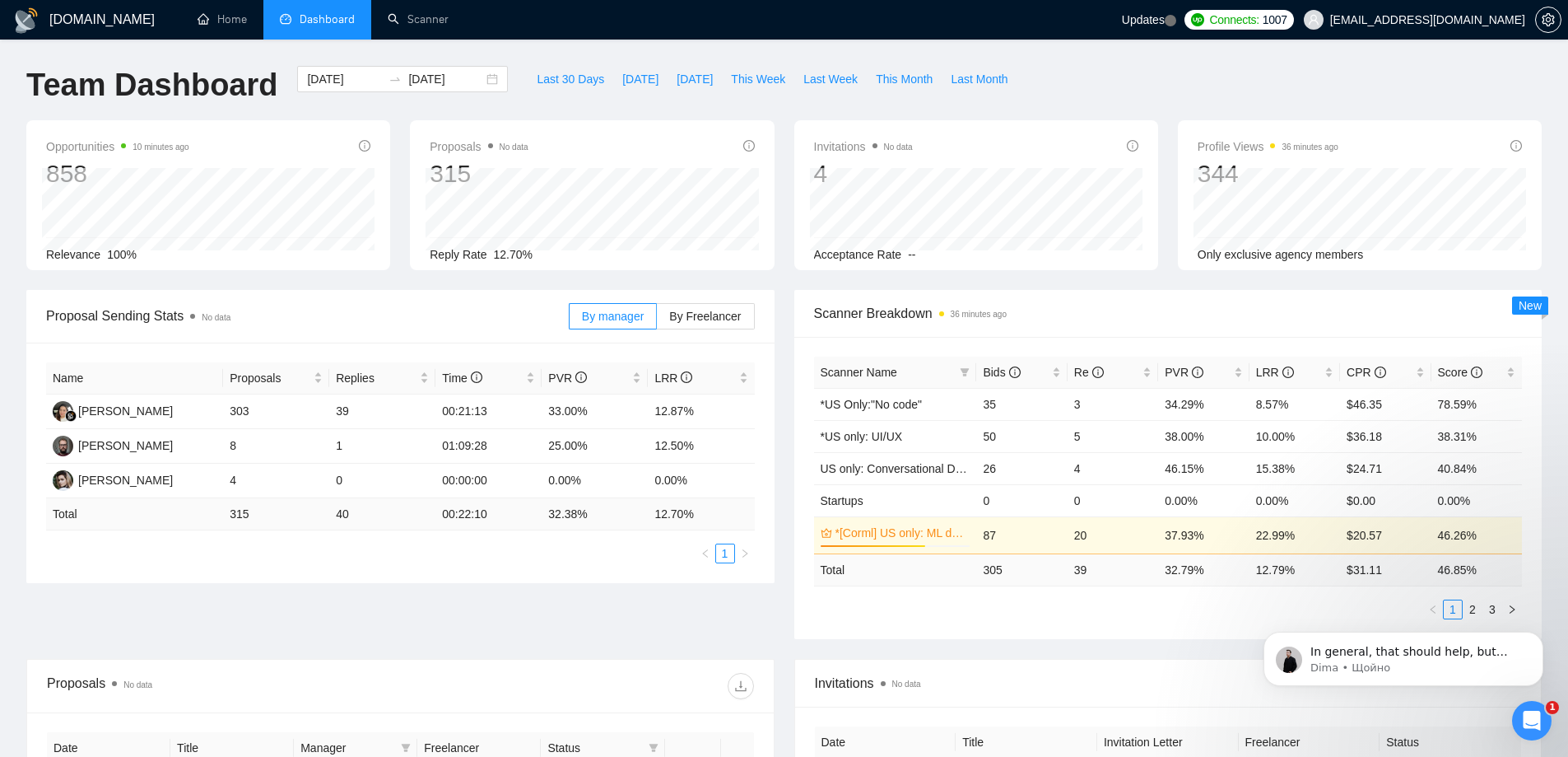
scroll to position [3845, 0]
click at [1537, 713] on icon "Відкрити програму для спілкування Intercom" at bounding box center [1531, 720] width 27 height 27
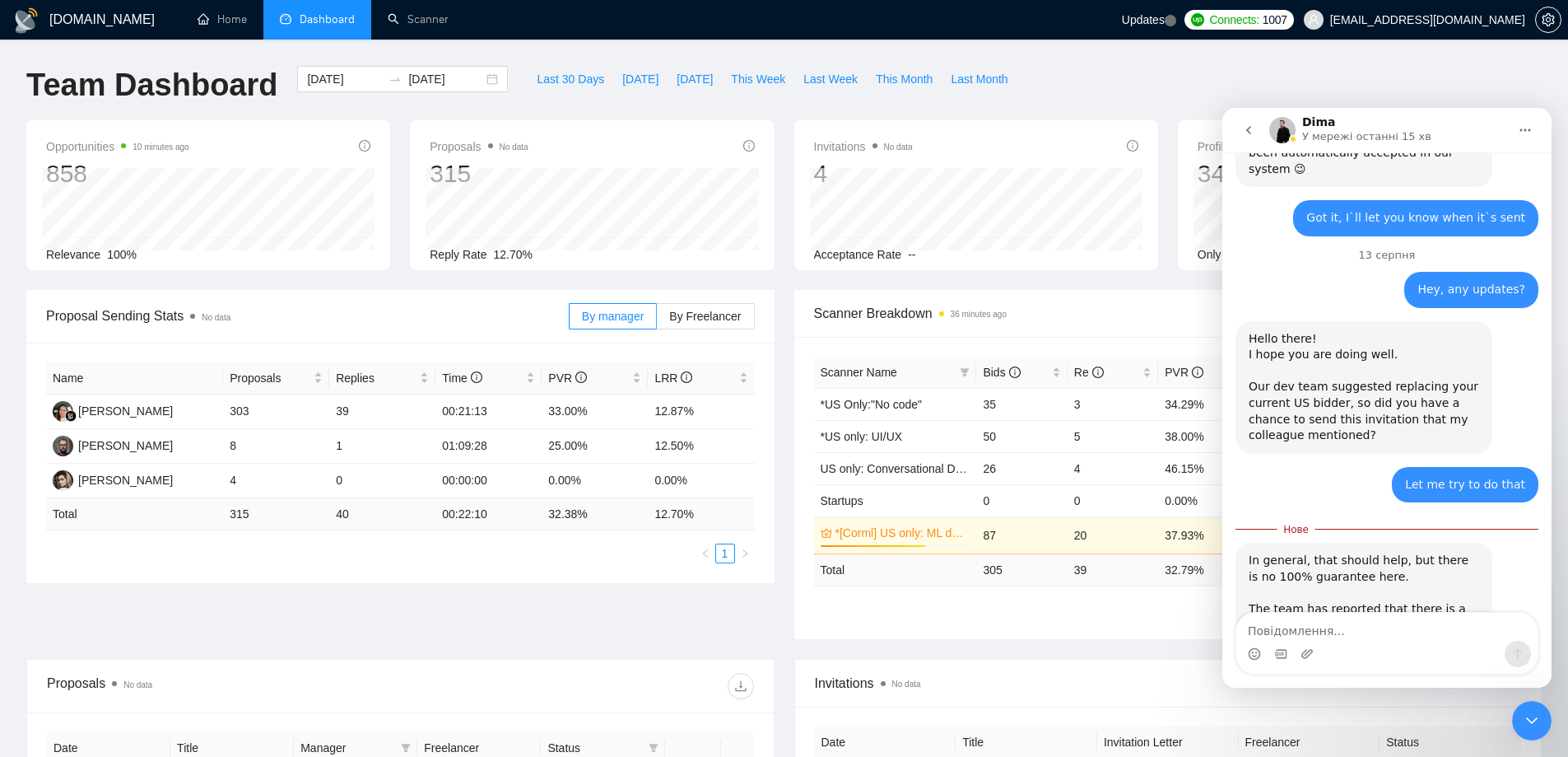
scroll to position [3857, 0]
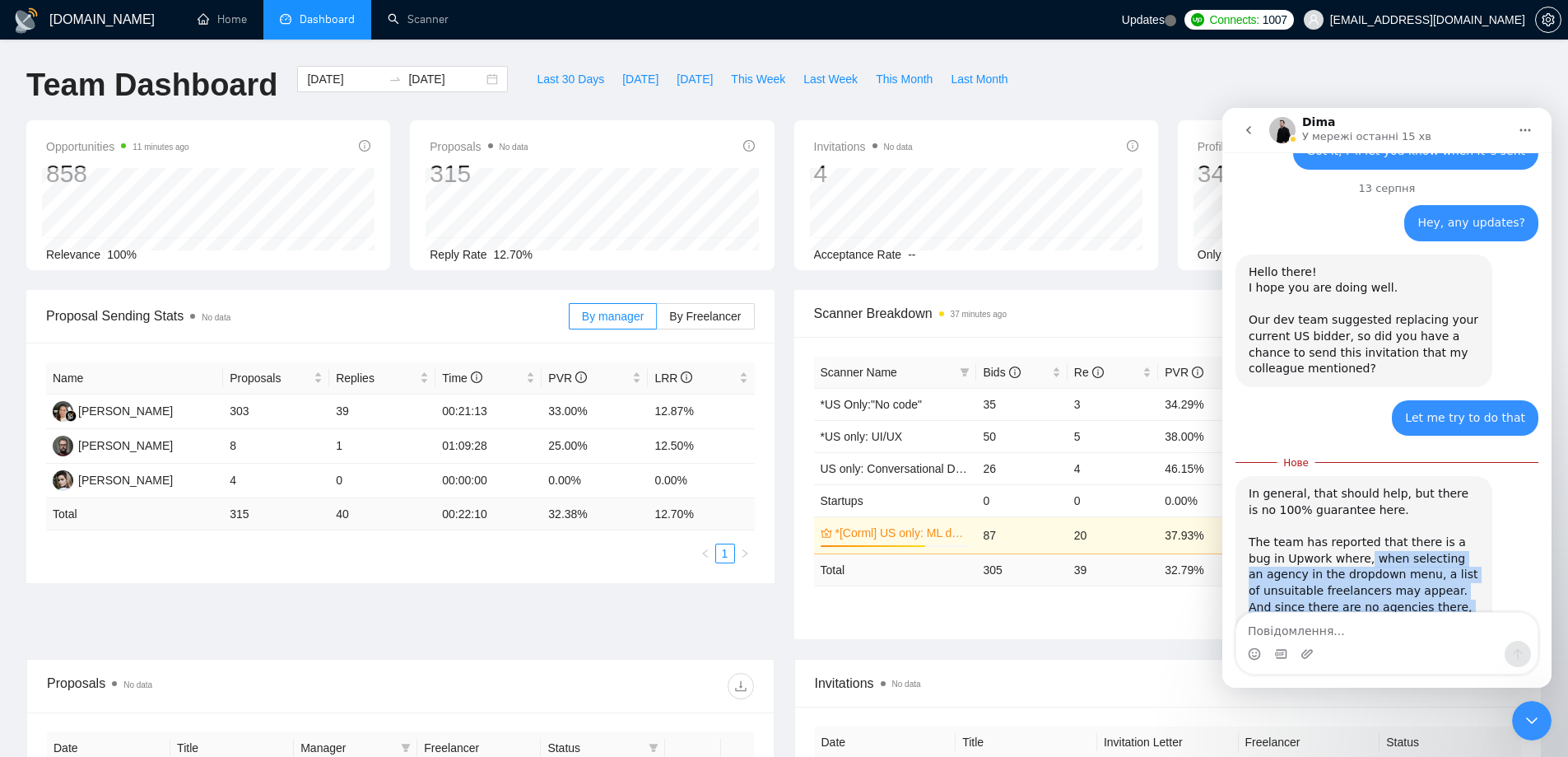
drag, startPoint x: 1326, startPoint y: 333, endPoint x: 1481, endPoint y: 553, distance: 269.1
click at [1481, 553] on div "In general, that should help, but there is no 100% guarantee here. The team has…" at bounding box center [1364, 655] width 257 height 358
click at [1322, 535] on div "In general, that should help, but there is no 100% guarantee here. The team has…" at bounding box center [1364, 655] width 230 height 338
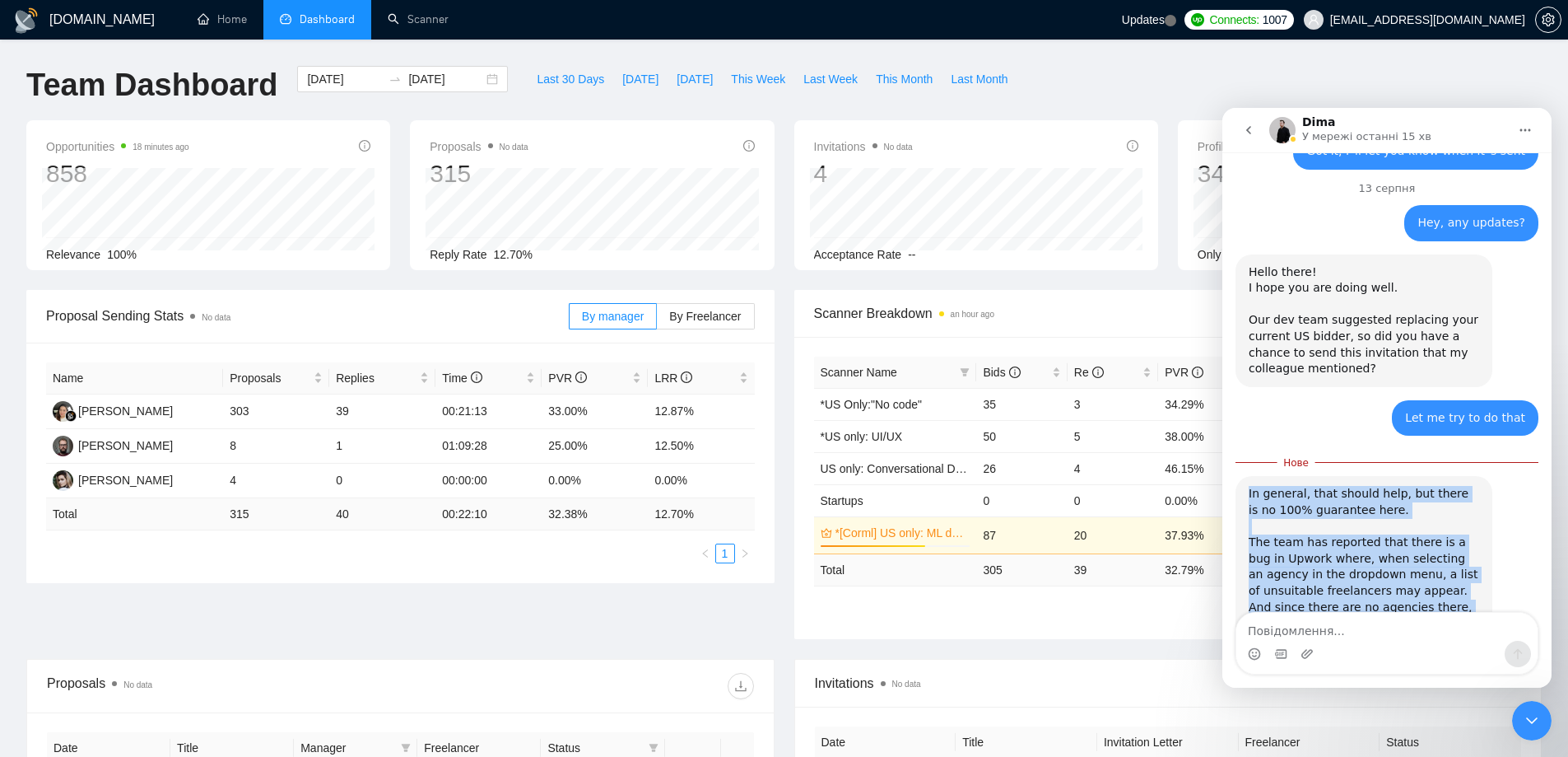
drag, startPoint x: 1249, startPoint y: 271, endPoint x: 1455, endPoint y: 565, distance: 359.0
click at [1455, 565] on div "In general, that should help, but there is no 100% guarantee here. The team has…" at bounding box center [1364, 655] width 230 height 338
click at [1377, 486] on div "In general, that should help, but there is no 100% guarantee here. The team has…" at bounding box center [1364, 655] width 230 height 338
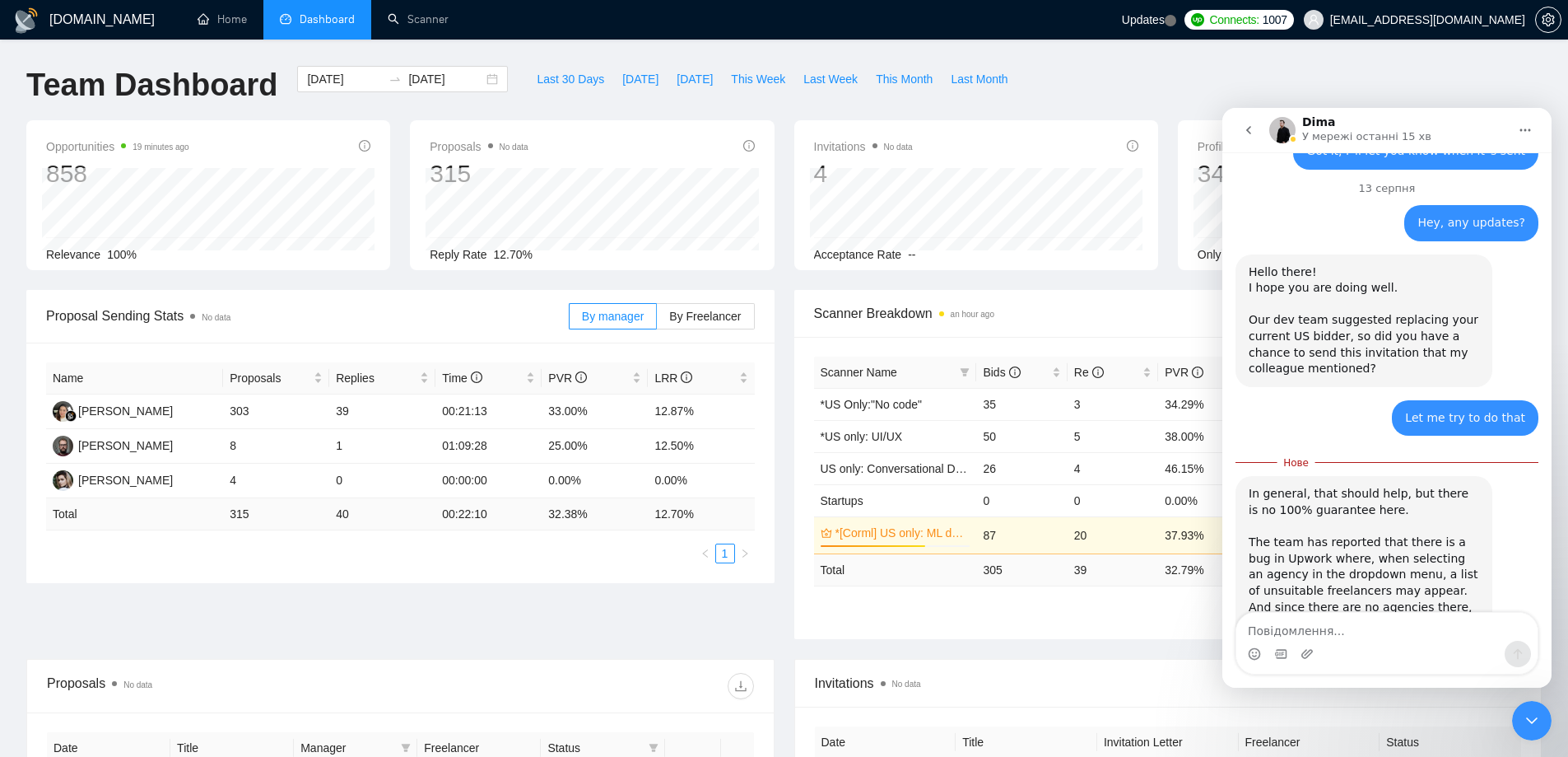
click at [1313, 486] on div "In general, that should help, but there is no 100% guarantee here. The team has…" at bounding box center [1364, 655] width 230 height 338
click at [1284, 486] on div "In general, that should help, but there is no 100% guarantee here. The team has…" at bounding box center [1364, 655] width 230 height 338
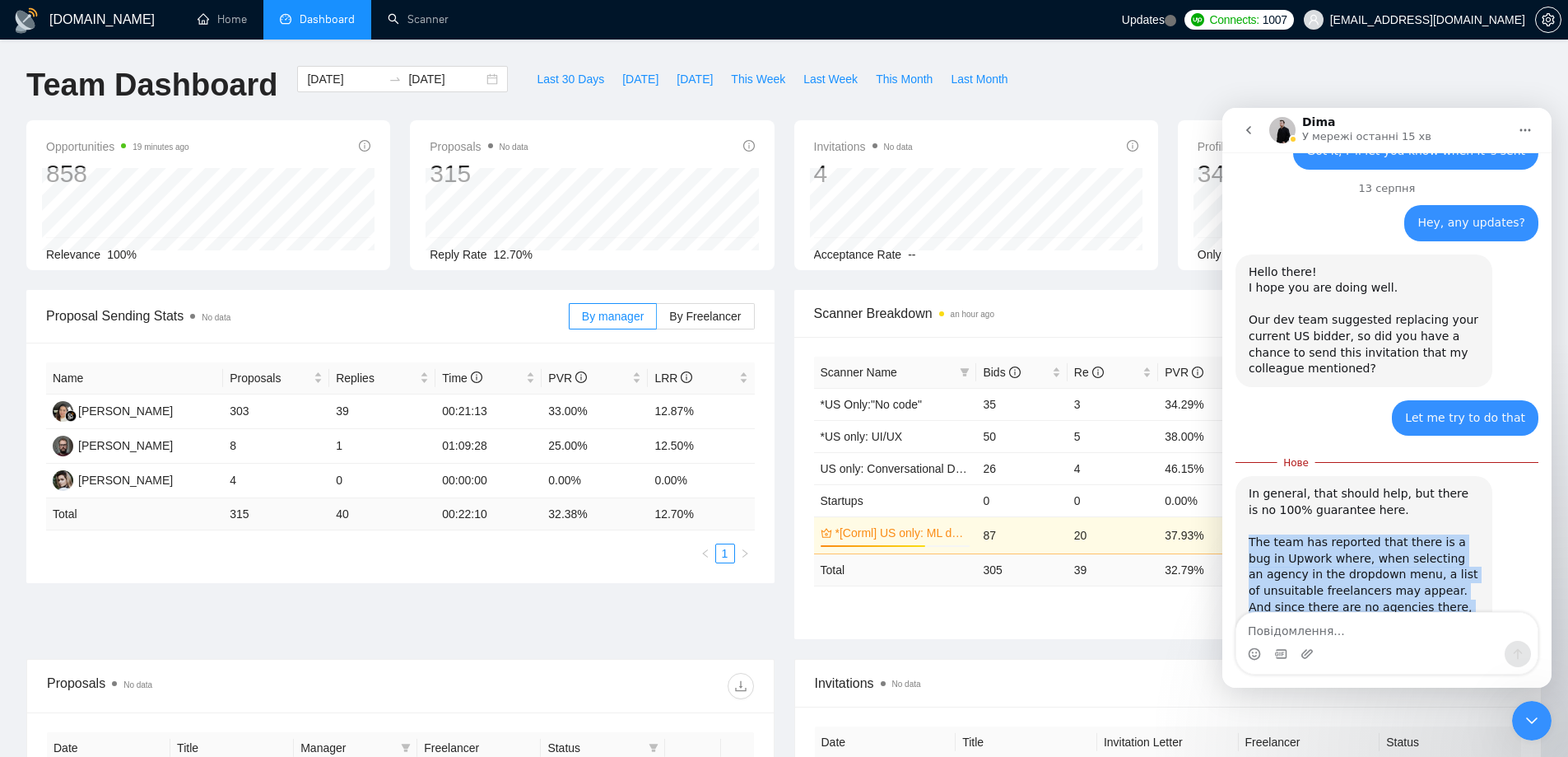
click at [1284, 486] on div "In general, that should help, but there is no 100% guarantee here. The team has…" at bounding box center [1364, 655] width 230 height 338
click at [1335, 486] on div "In general, that should help, but there is no 100% guarantee here. The team has…" at bounding box center [1364, 655] width 230 height 338
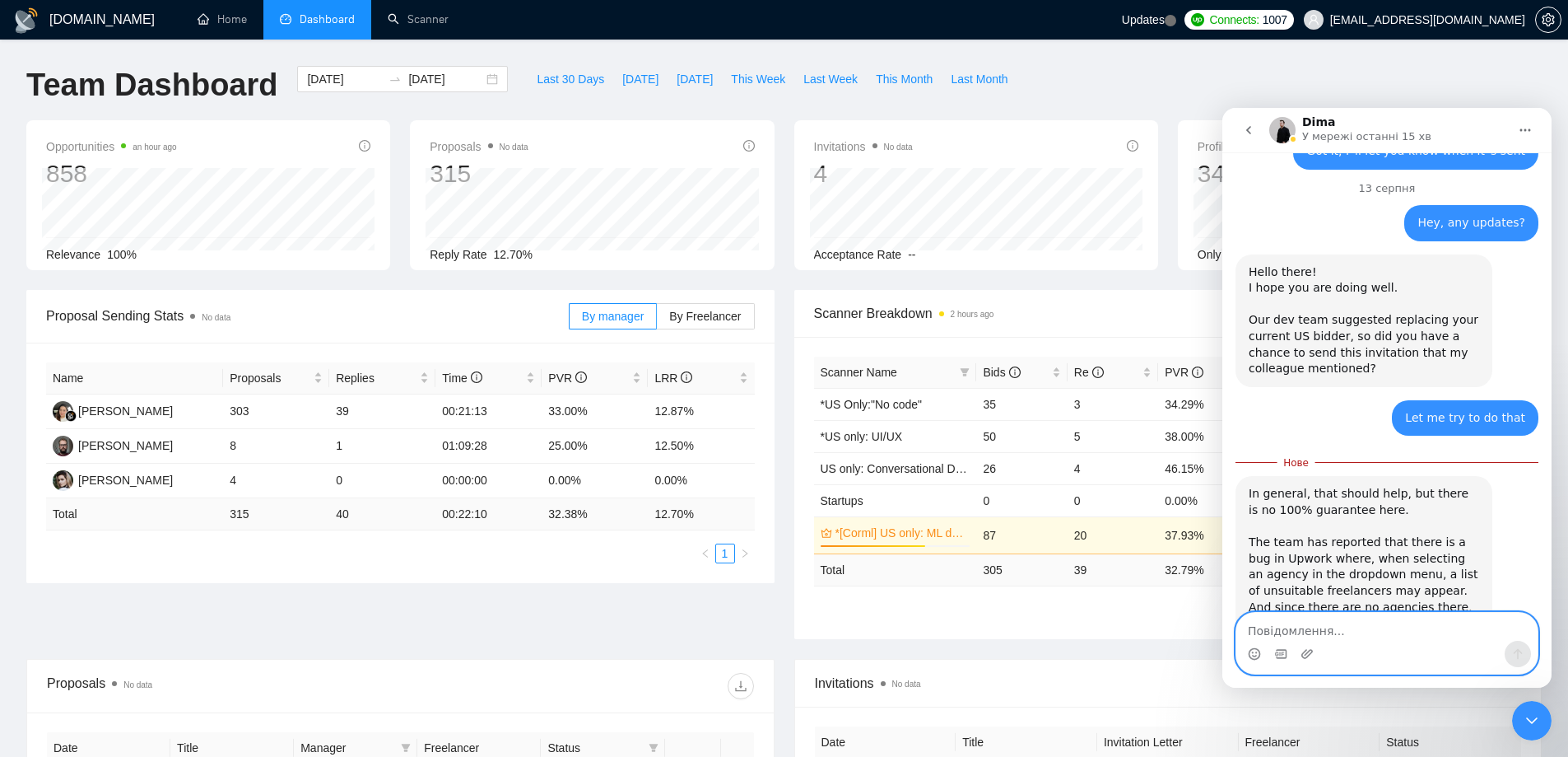
click at [1327, 631] on textarea "Повідомлення..." at bounding box center [1387, 627] width 302 height 28
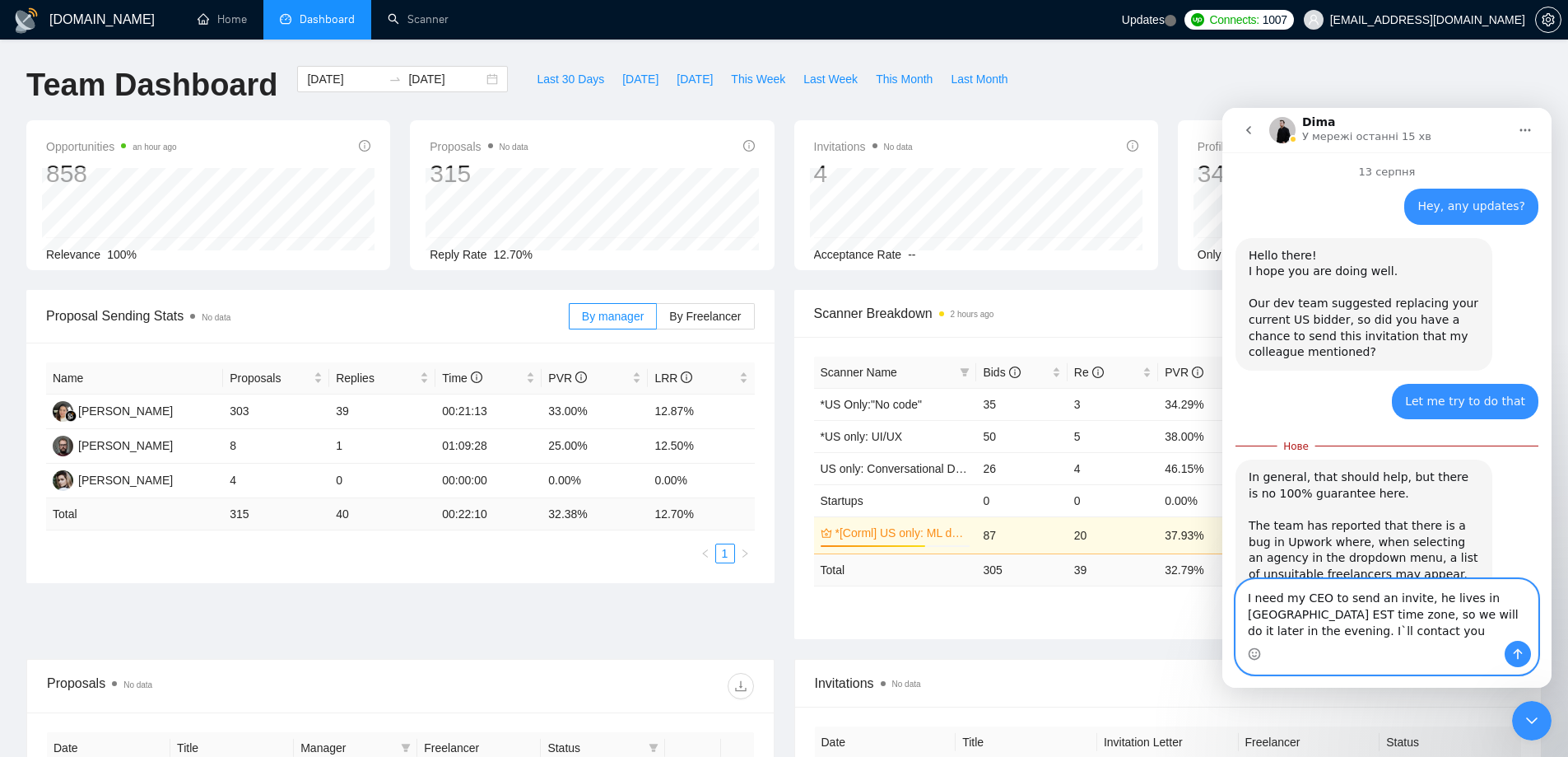
scroll to position [3889, 0]
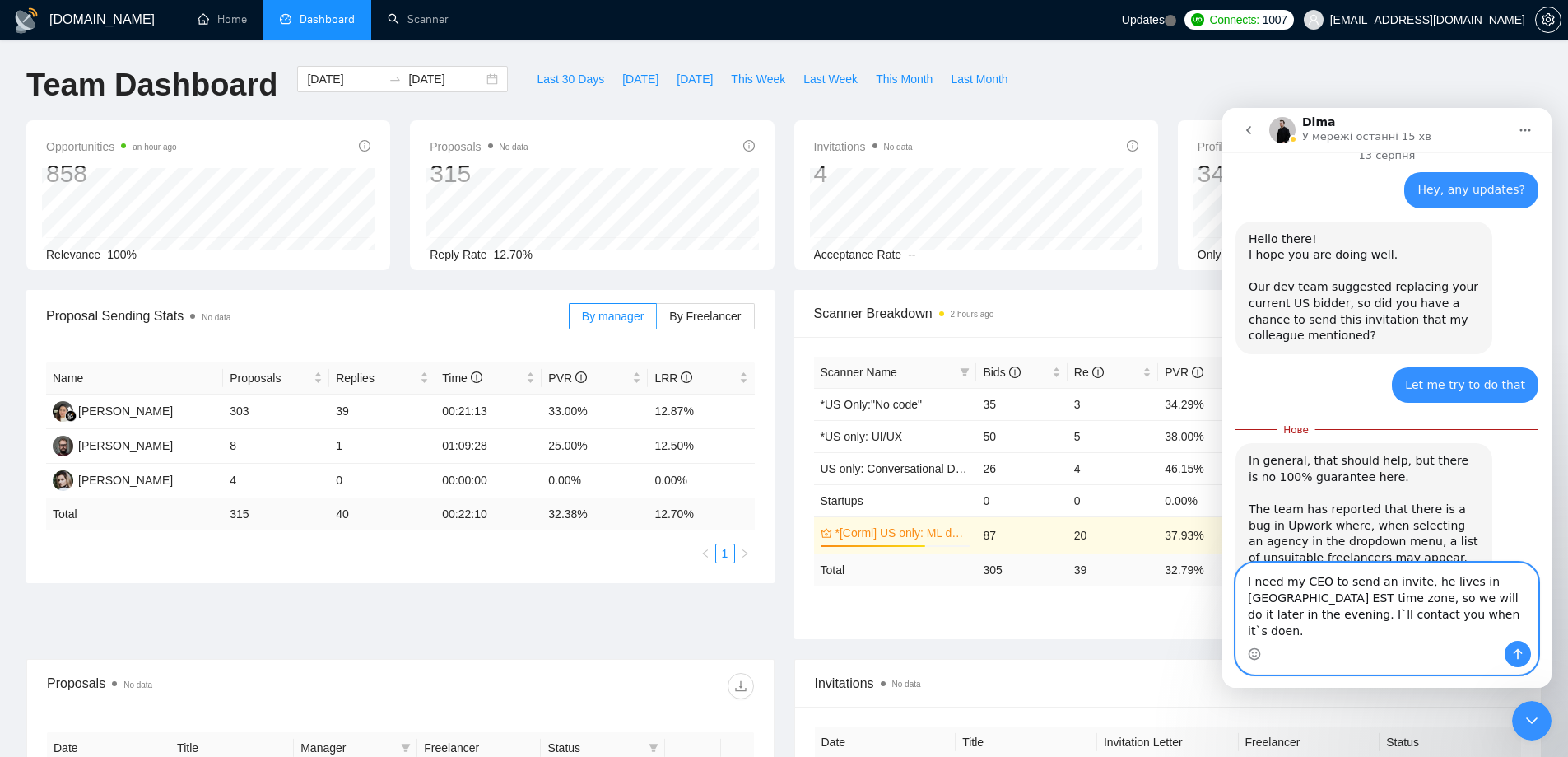
click at [1362, 640] on textarea "I need my CEO to send an invite, he lives in [GEOGRAPHIC_DATA] EST time zone, s…" at bounding box center [1387, 602] width 302 height 78
type textarea "I need my CEO to send an invite, he lives in [GEOGRAPHIC_DATA] EST time zone, s…"
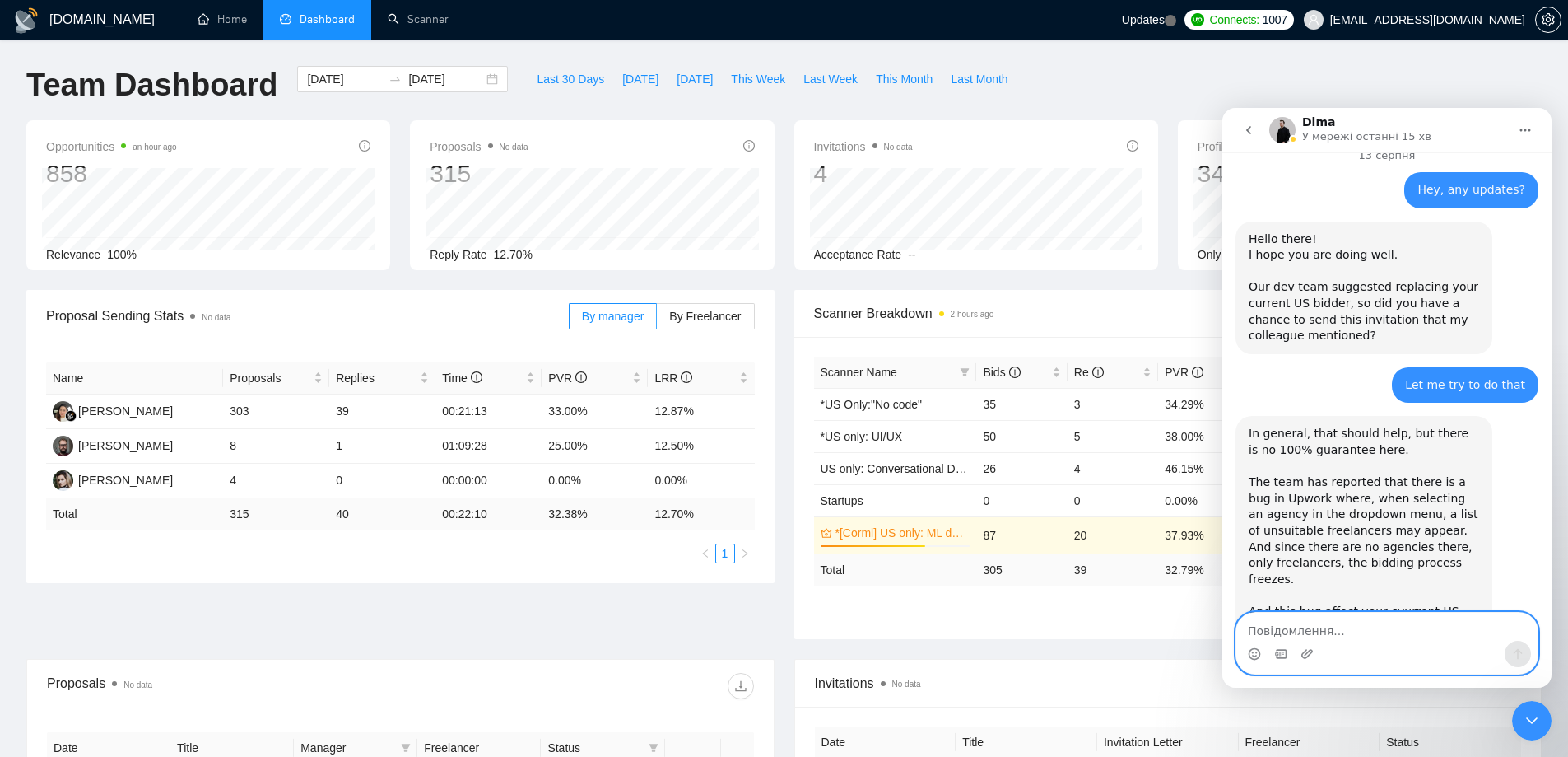
scroll to position [3911, 0]
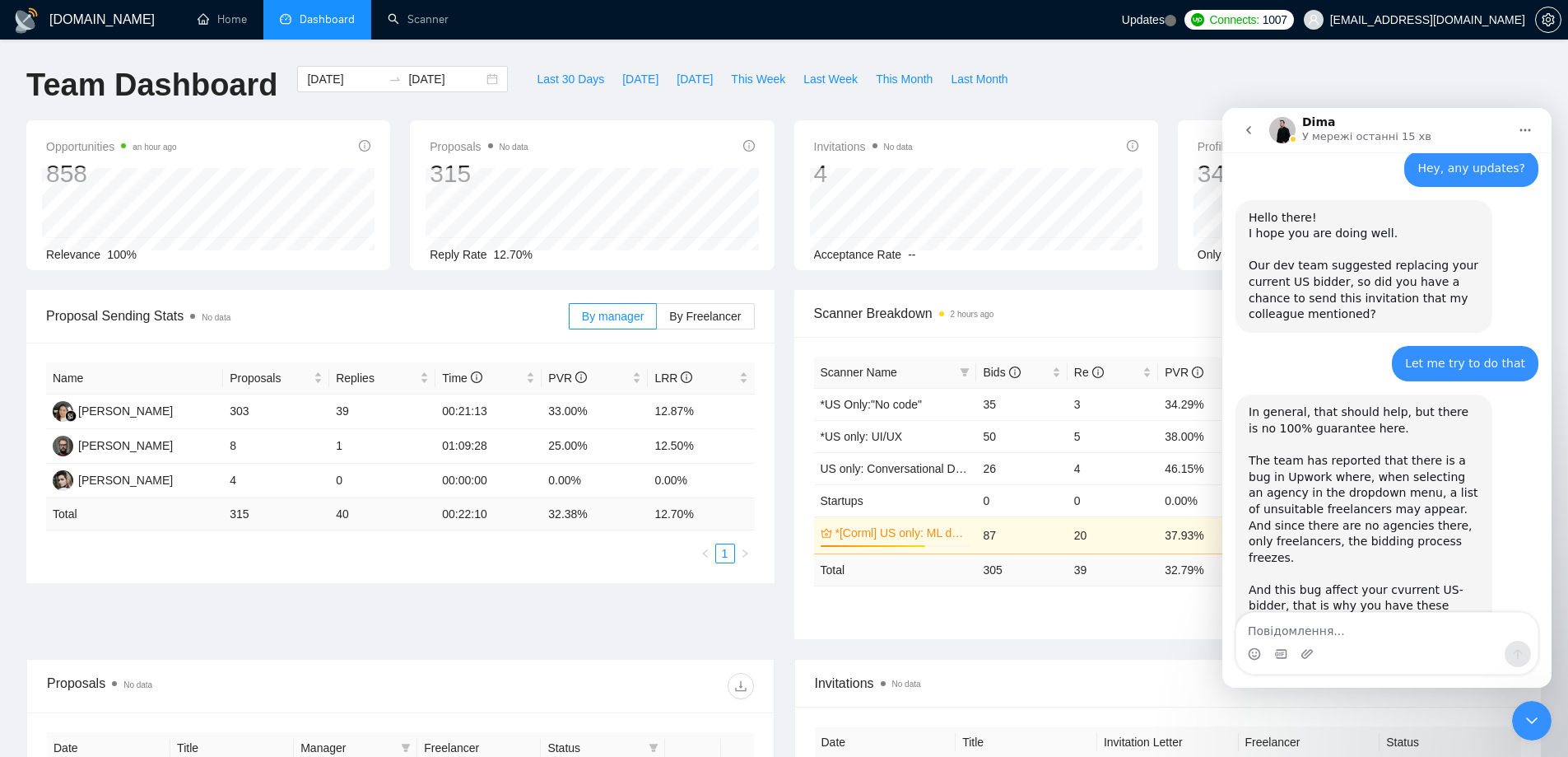
click at [1328, 422] on div "In general, that should help, but there is no 100% guarantee here. The team has…" at bounding box center [1364, 574] width 230 height 338
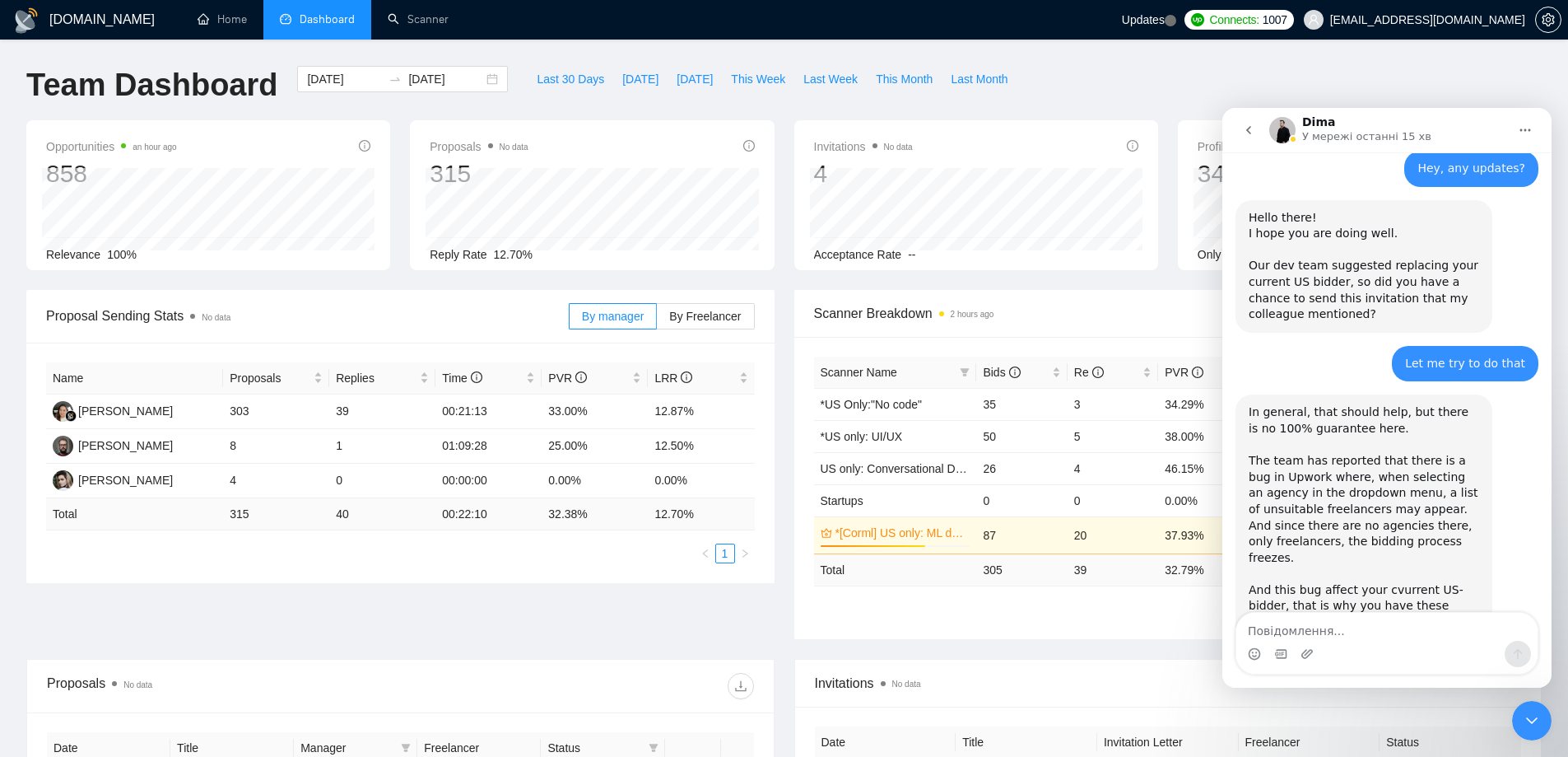
click at [1328, 422] on div "In general, that should help, but there is no 100% guarantee here. The team has…" at bounding box center [1364, 574] width 230 height 338
click at [1322, 405] on div "In general, that should help, but there is no 100% guarantee here. The team has…" at bounding box center [1364, 574] width 230 height 338
drag, startPoint x: 1532, startPoint y: 726, endPoint x: 1523, endPoint y: 706, distance: 21.9
click at [1532, 725] on icon "Закрити програму для спілкування Intercom" at bounding box center [1531, 720] width 20 height 20
